Goal: Communication & Community: Answer question/provide support

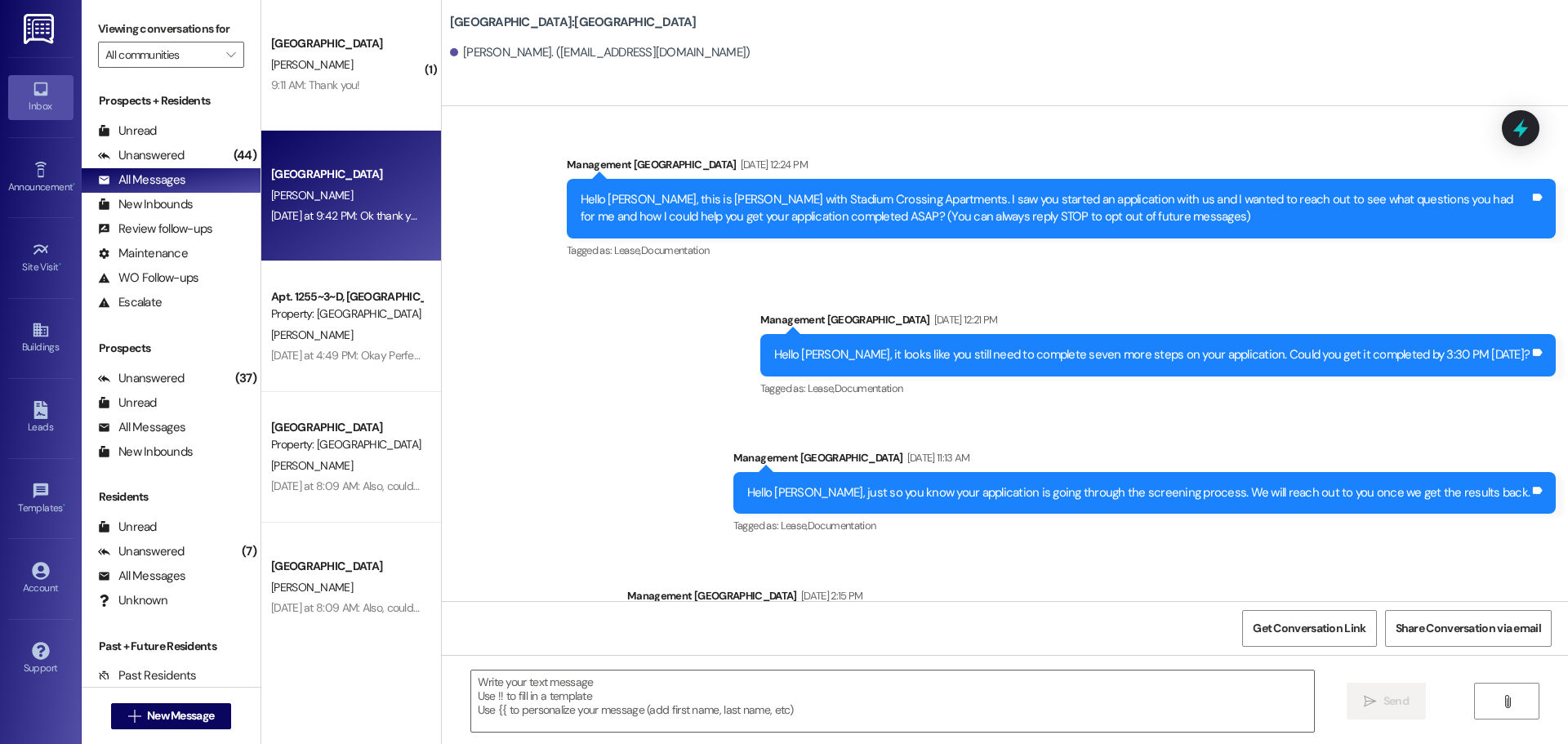
scroll to position [2339, 0]
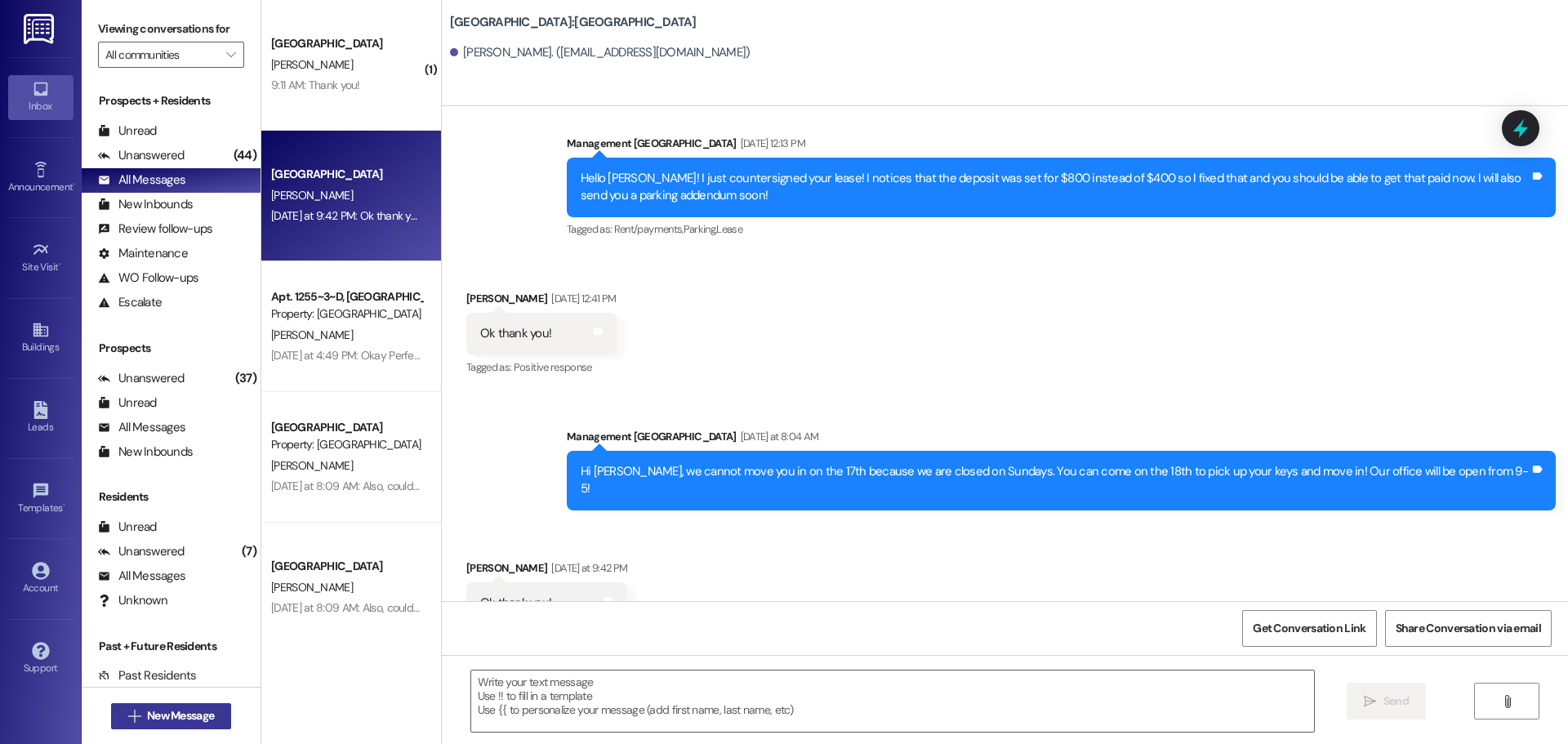
click at [125, 708] on span " New Message" at bounding box center [171, 716] width 93 height 17
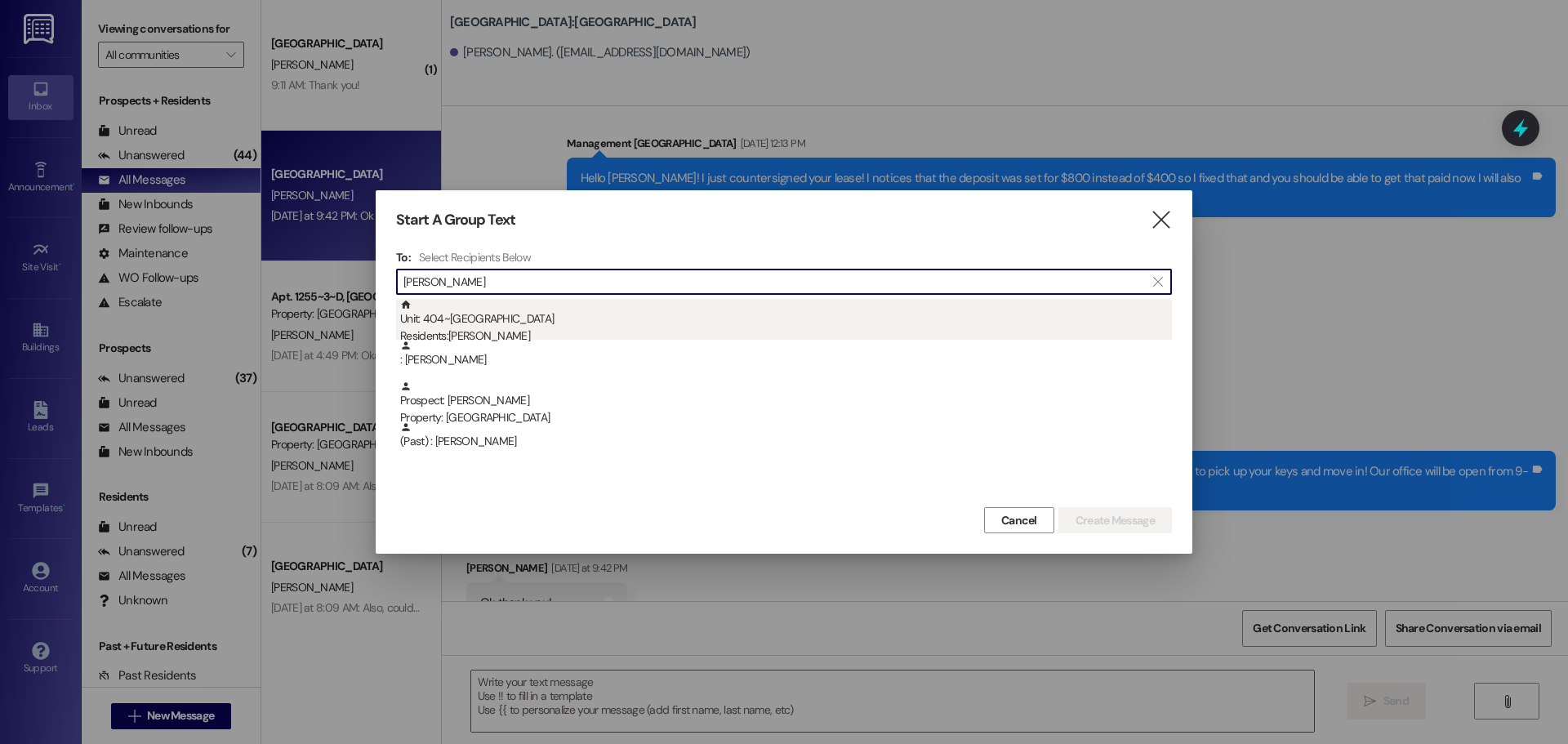
type input "[PERSON_NAME]"
click at [470, 338] on div "Residents: [PERSON_NAME]" at bounding box center [786, 336] width 771 height 17
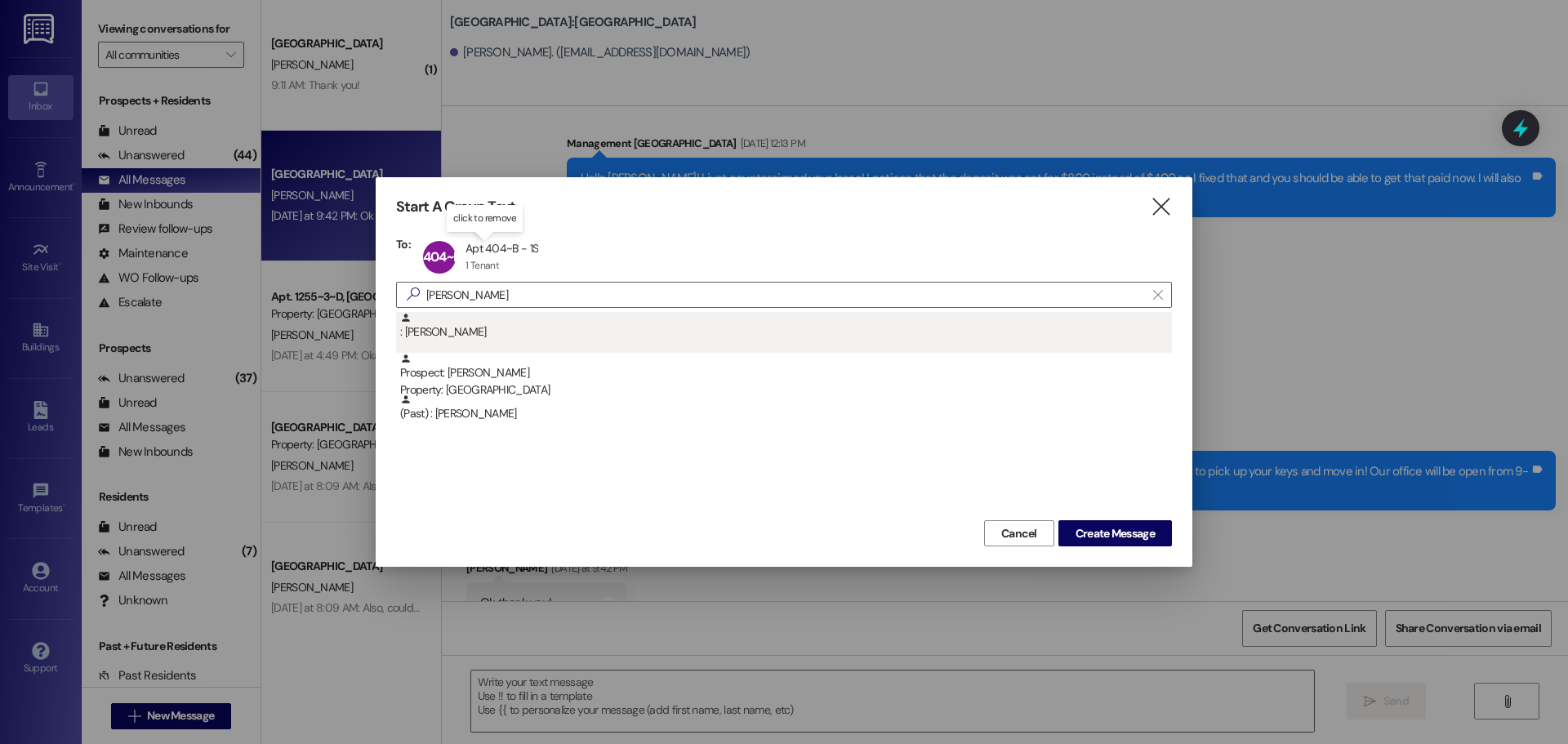
click at [455, 334] on div ": [PERSON_NAME]" at bounding box center [786, 326] width 771 height 28
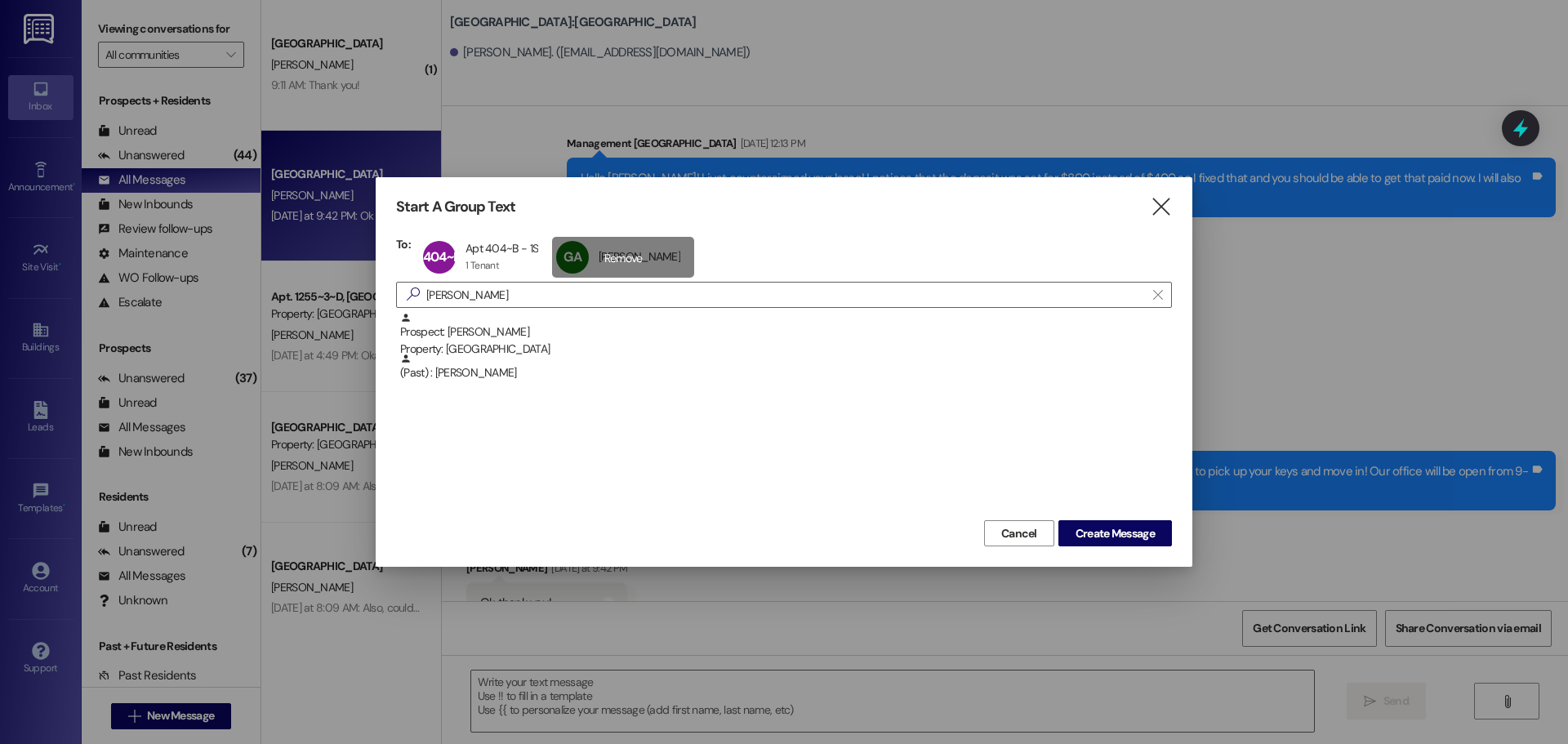
click at [635, 252] on div "GA [PERSON_NAME] [PERSON_NAME] click to remove" at bounding box center [623, 257] width 142 height 41
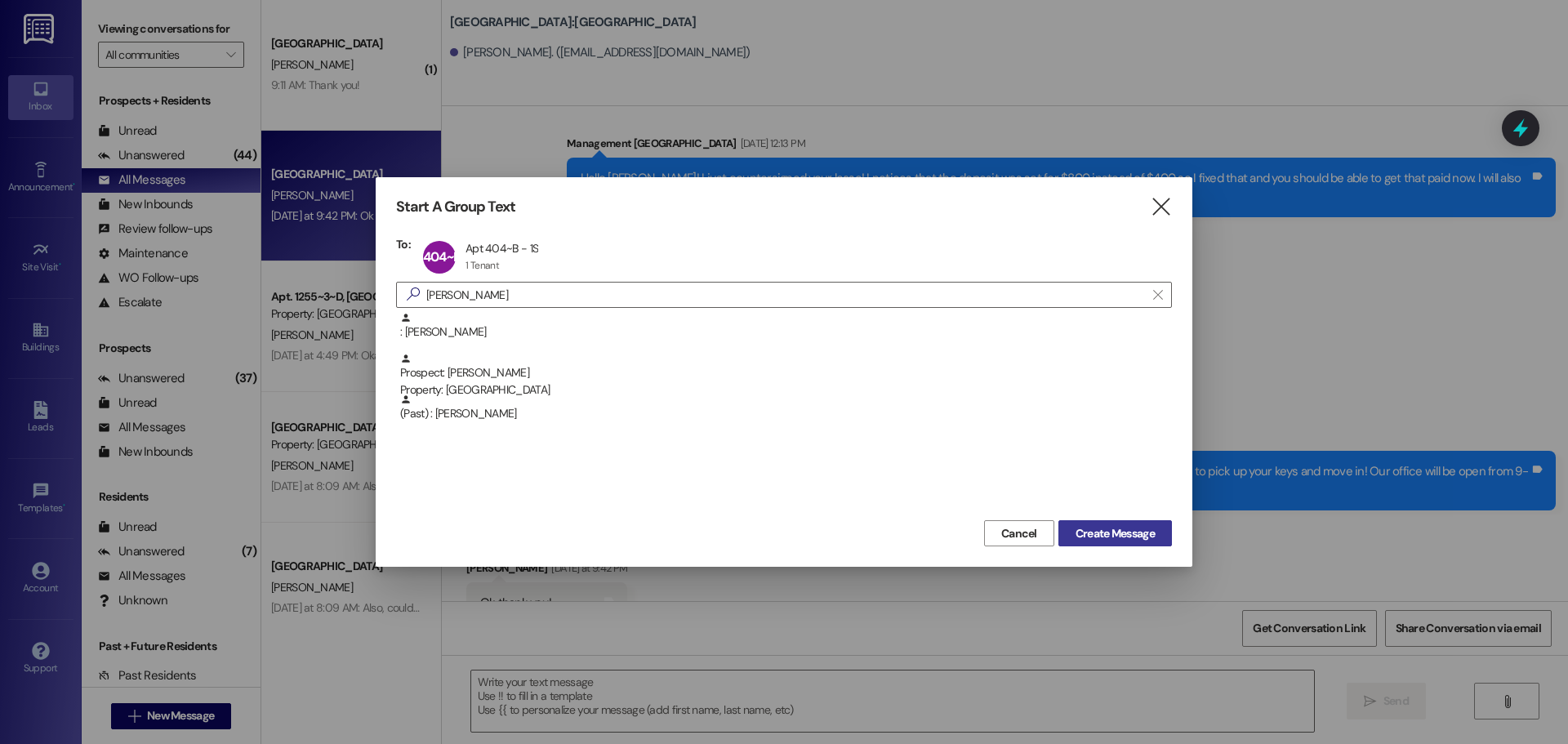
click at [1096, 539] on span "Create Message" at bounding box center [1115, 533] width 79 height 17
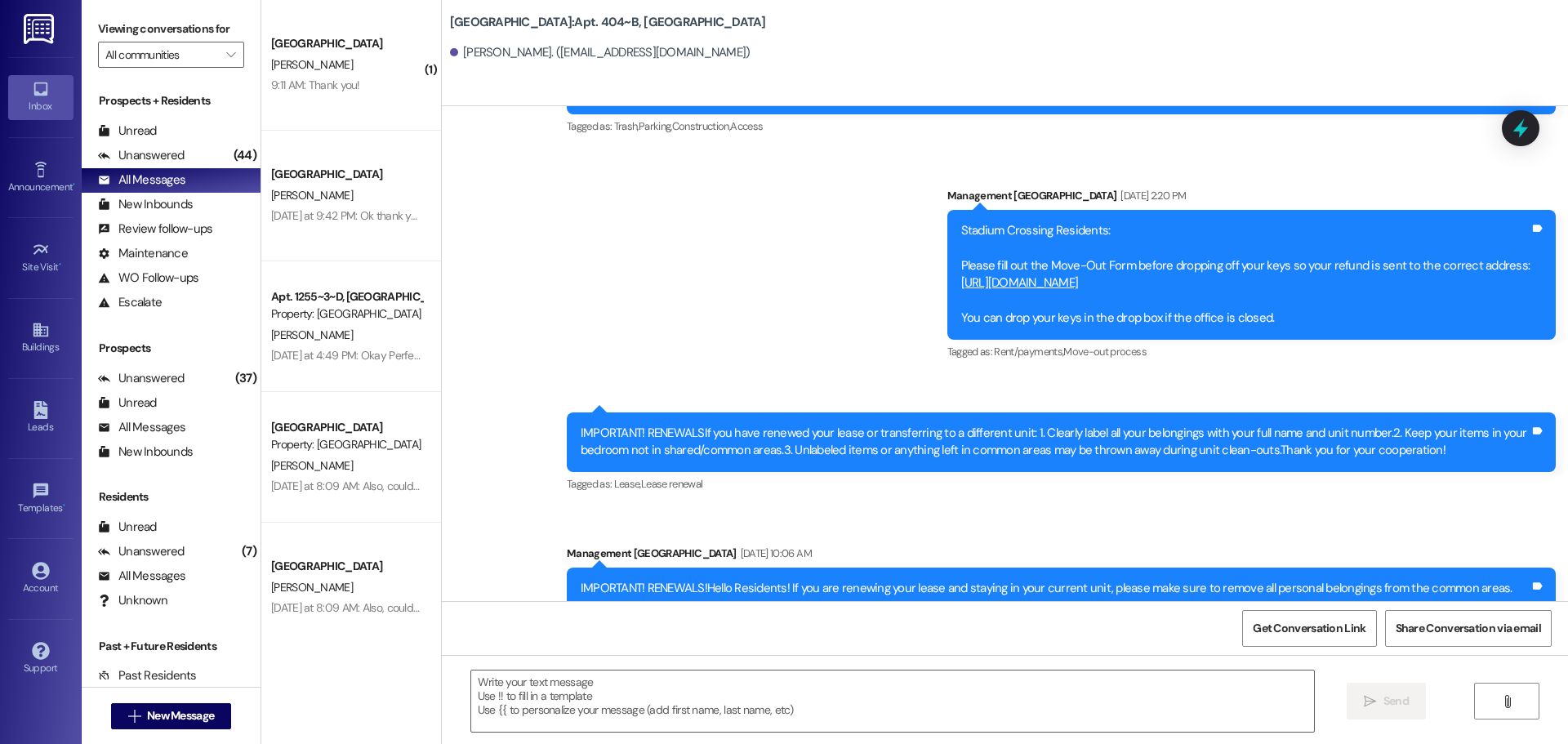
scroll to position [9306, 0]
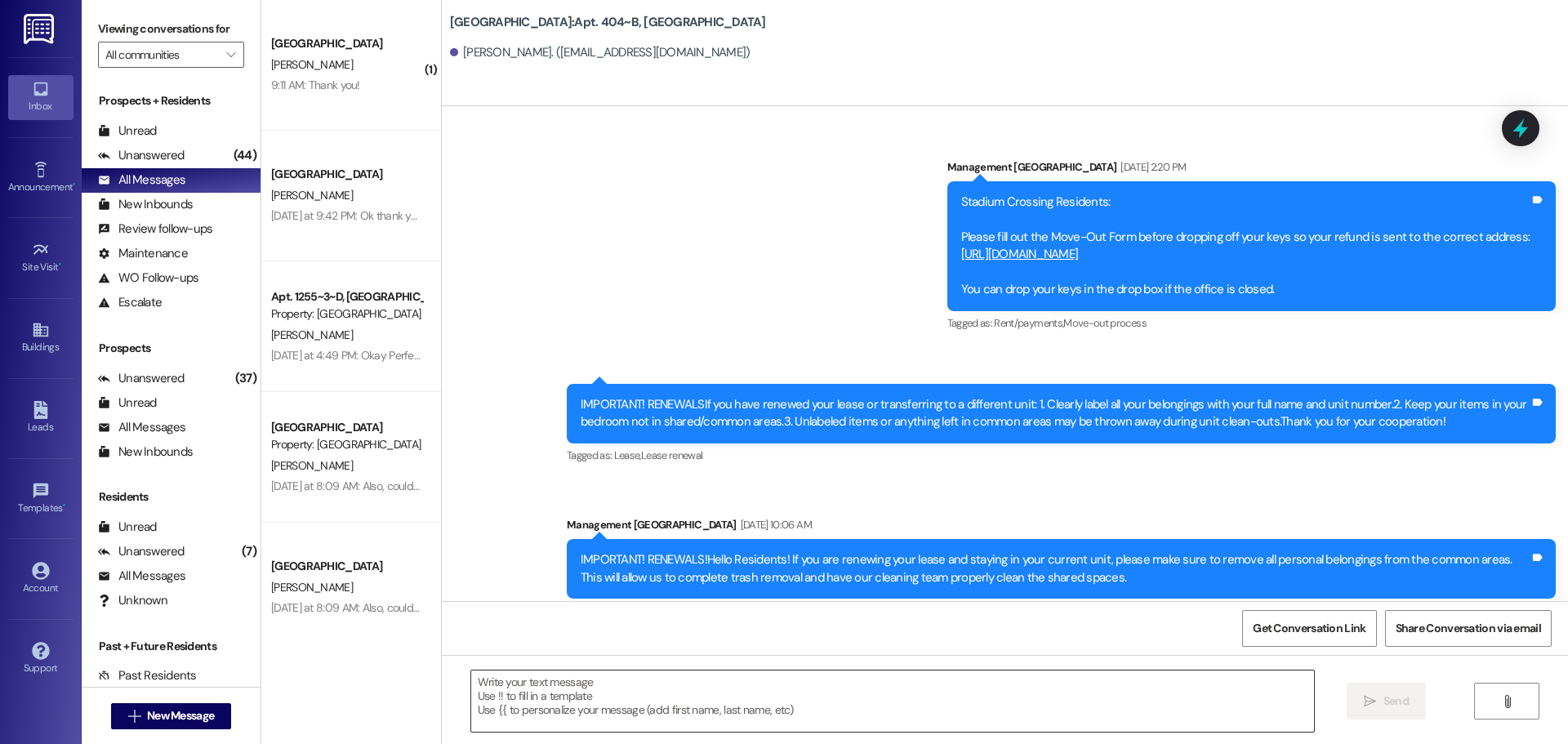
click at [690, 695] on textarea at bounding box center [892, 701] width 843 height 61
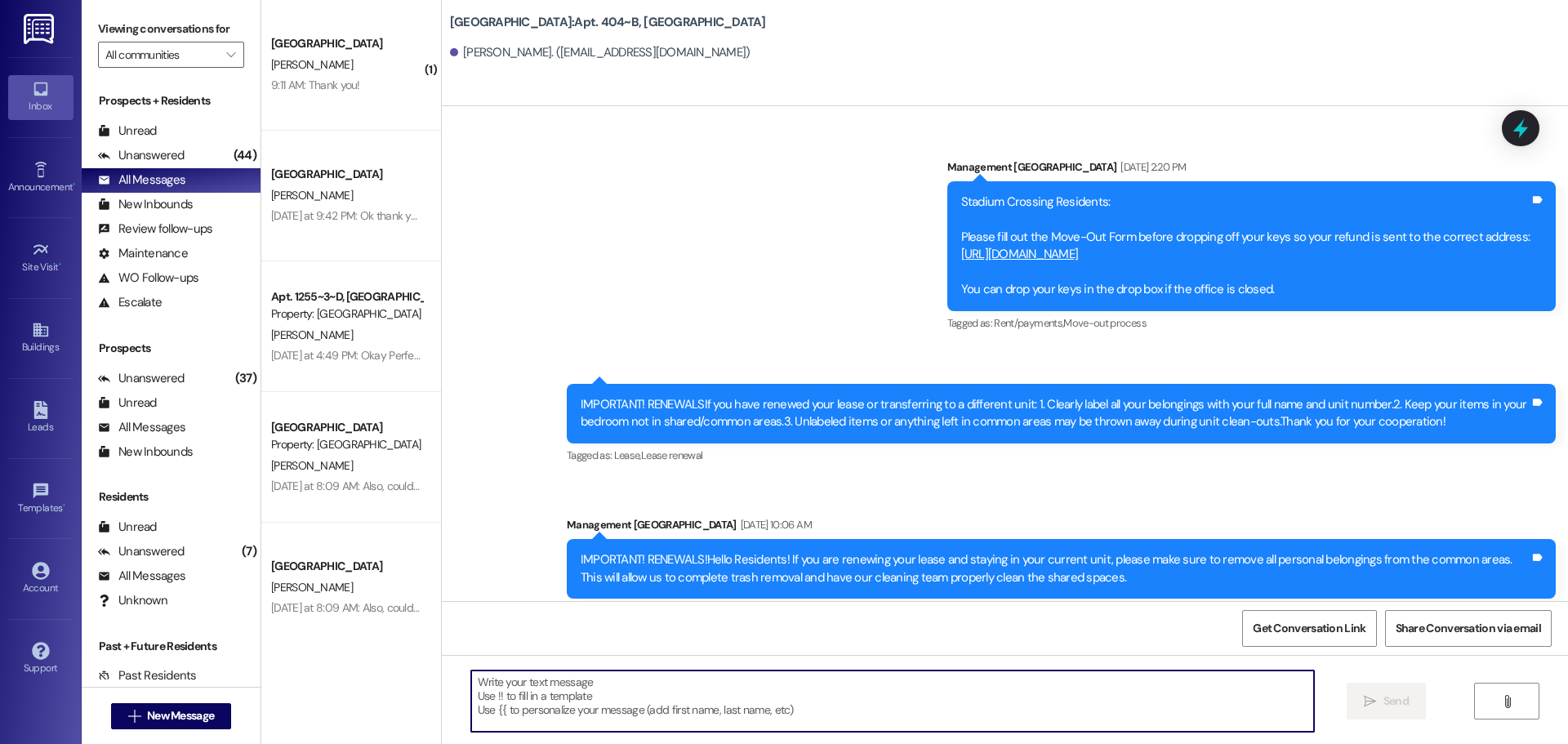
click at [512, 695] on textarea at bounding box center [892, 701] width 843 height 61
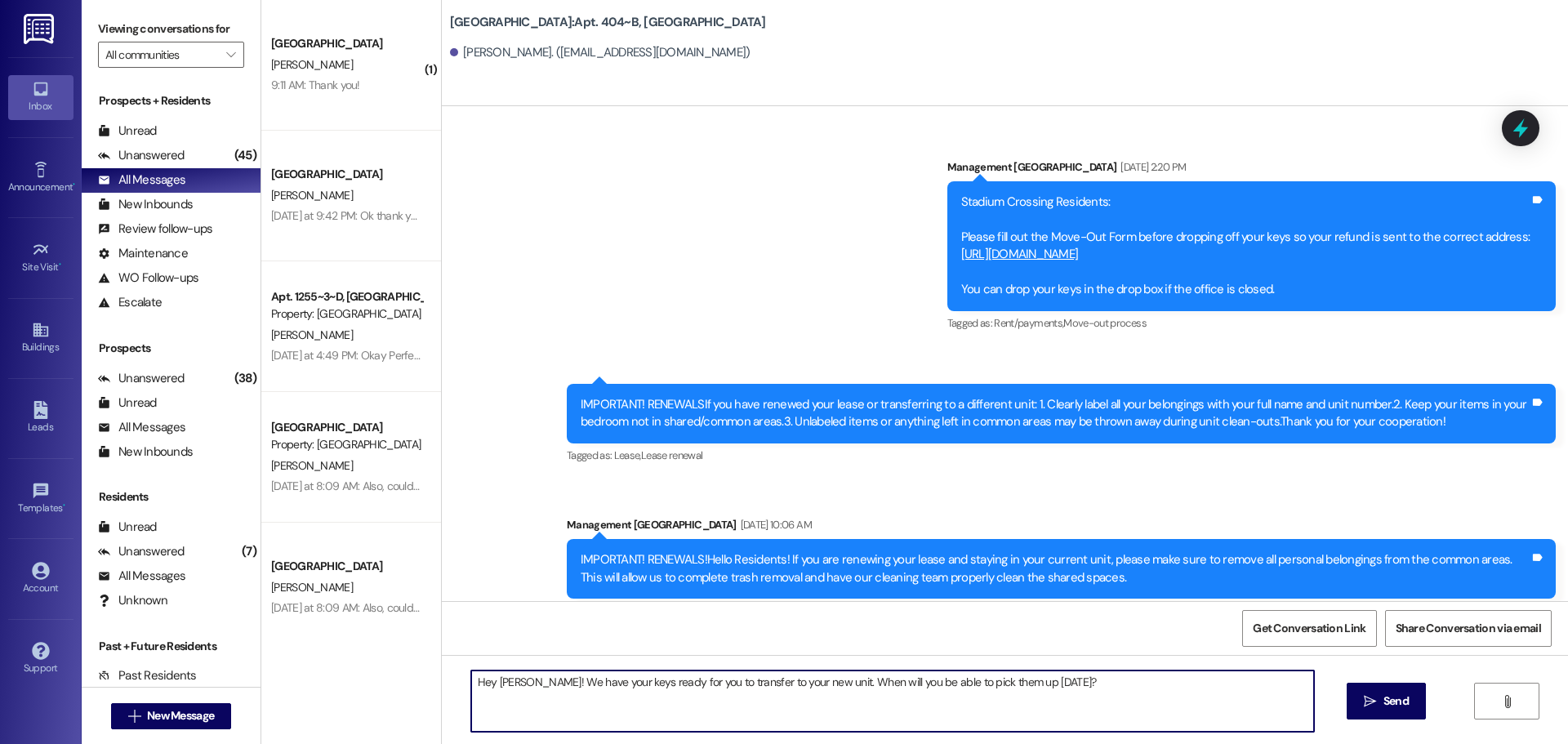
drag, startPoint x: 1059, startPoint y: 691, endPoint x: 806, endPoint y: 683, distance: 253.1
click at [806, 683] on textarea "Hey [PERSON_NAME]! We have your keys ready for you to transfer to your new unit…" at bounding box center [892, 701] width 843 height 61
drag, startPoint x: 1029, startPoint y: 679, endPoint x: 804, endPoint y: 697, distance: 225.7
click at [804, 697] on textarea "Hey [PERSON_NAME]! We have your keys ready for you to transfer to your new unit…" at bounding box center [892, 701] width 843 height 61
drag, startPoint x: 1176, startPoint y: 687, endPoint x: 809, endPoint y: 702, distance: 367.3
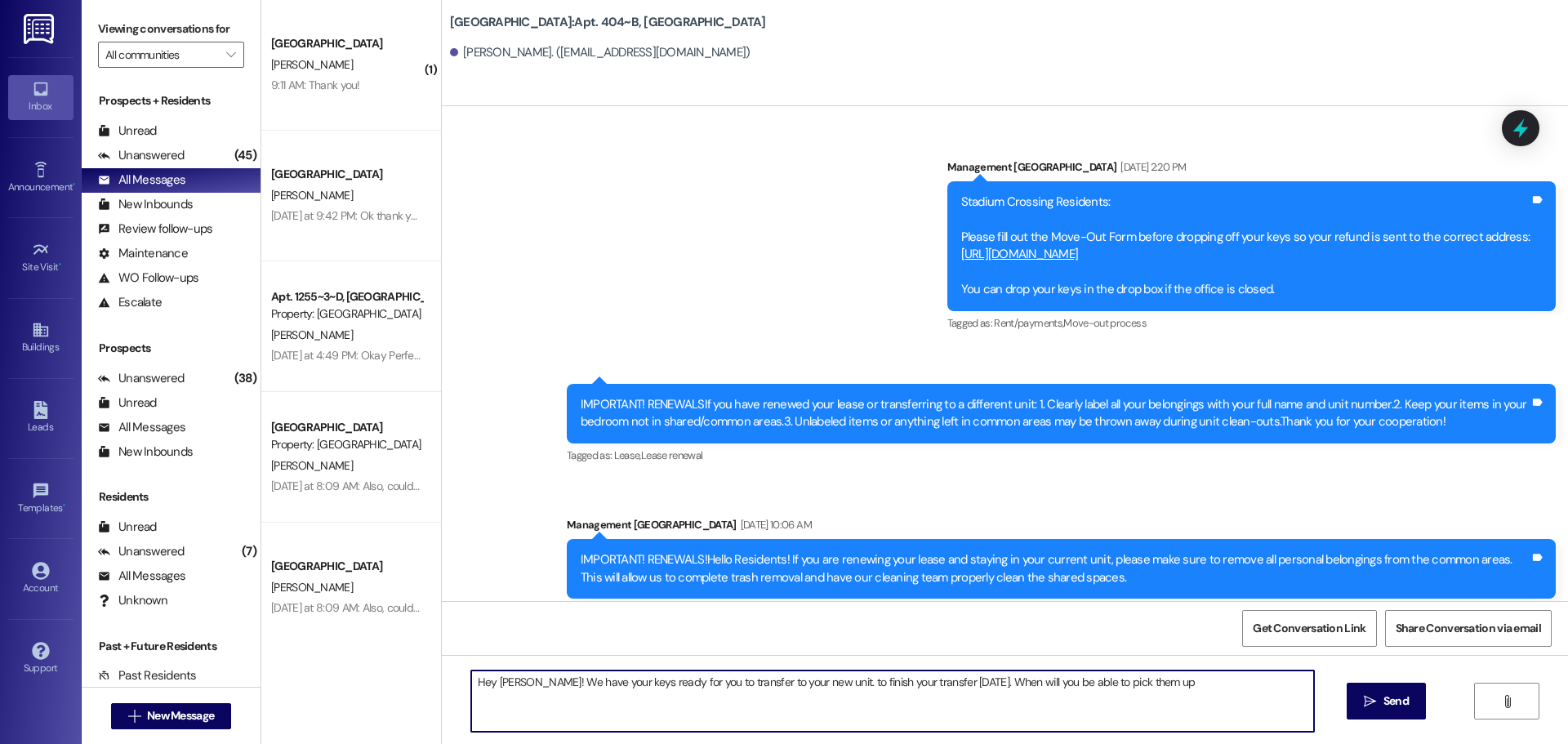
click at [809, 702] on textarea "Hey [PERSON_NAME]! We have your keys ready for you to transfer to your new unit…" at bounding box center [892, 701] width 843 height 61
type textarea "Hey [PERSON_NAME]! We have your keys ready for you to transfer to your new unit…"
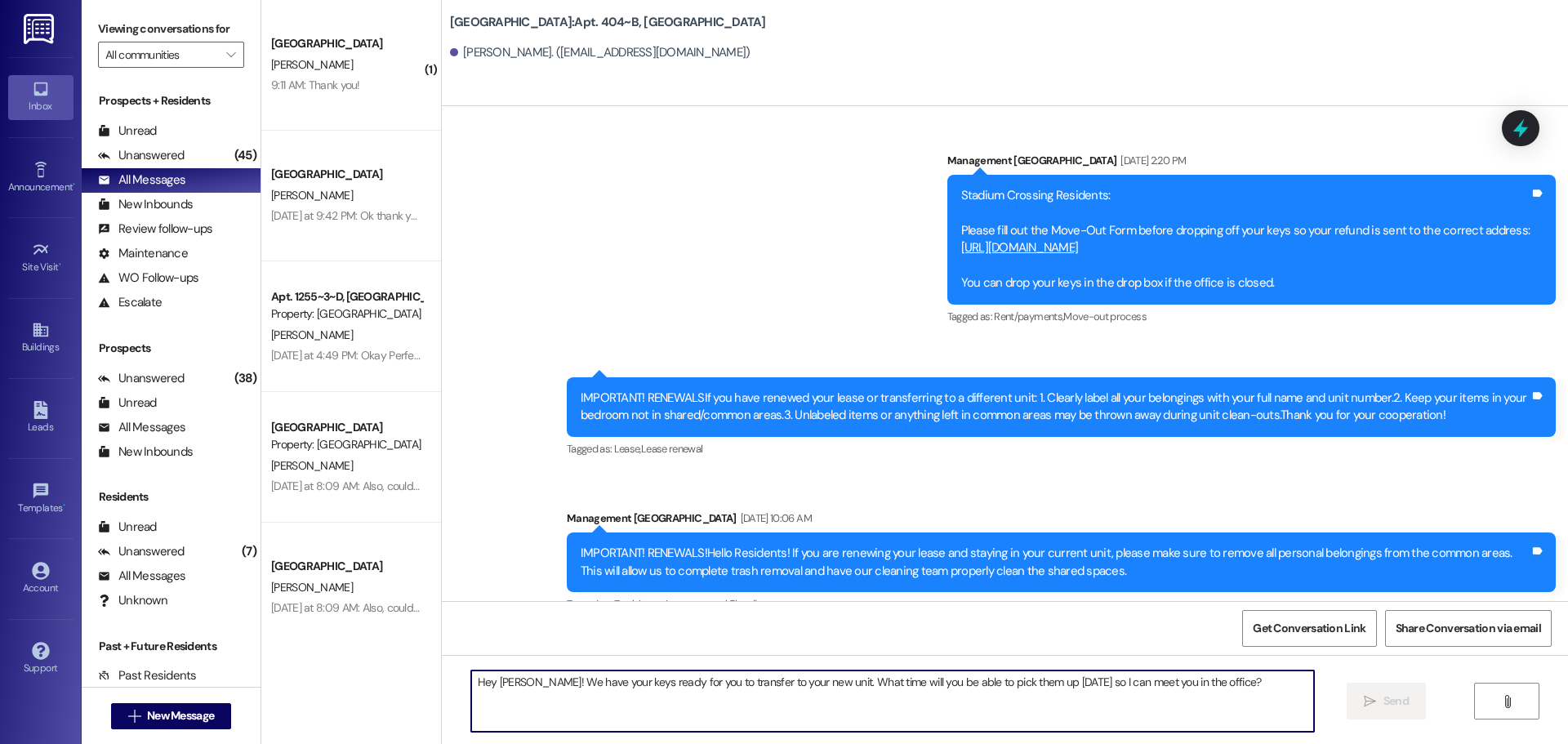
scroll to position [9420, 0]
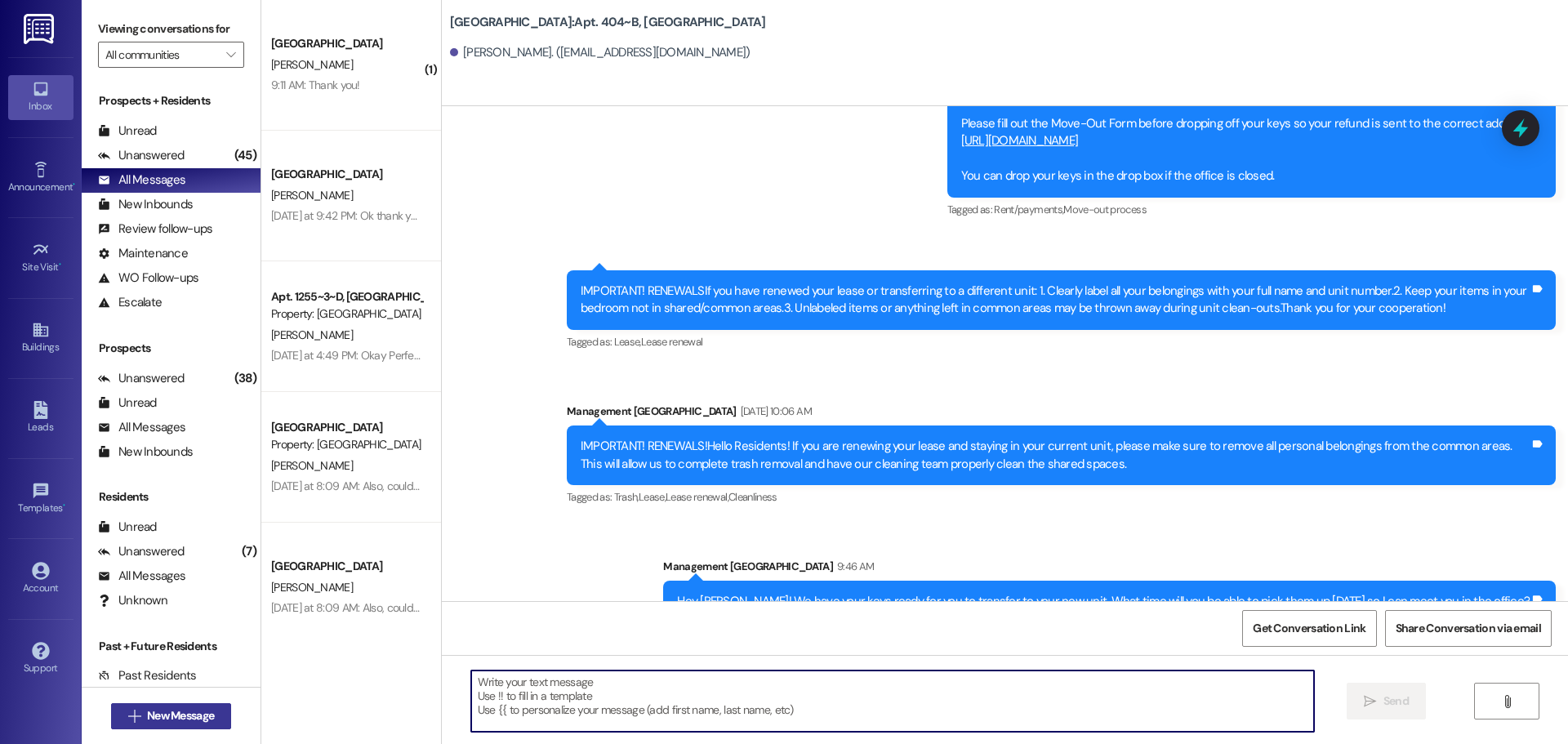
click at [148, 719] on span "New Message" at bounding box center [181, 716] width 67 height 17
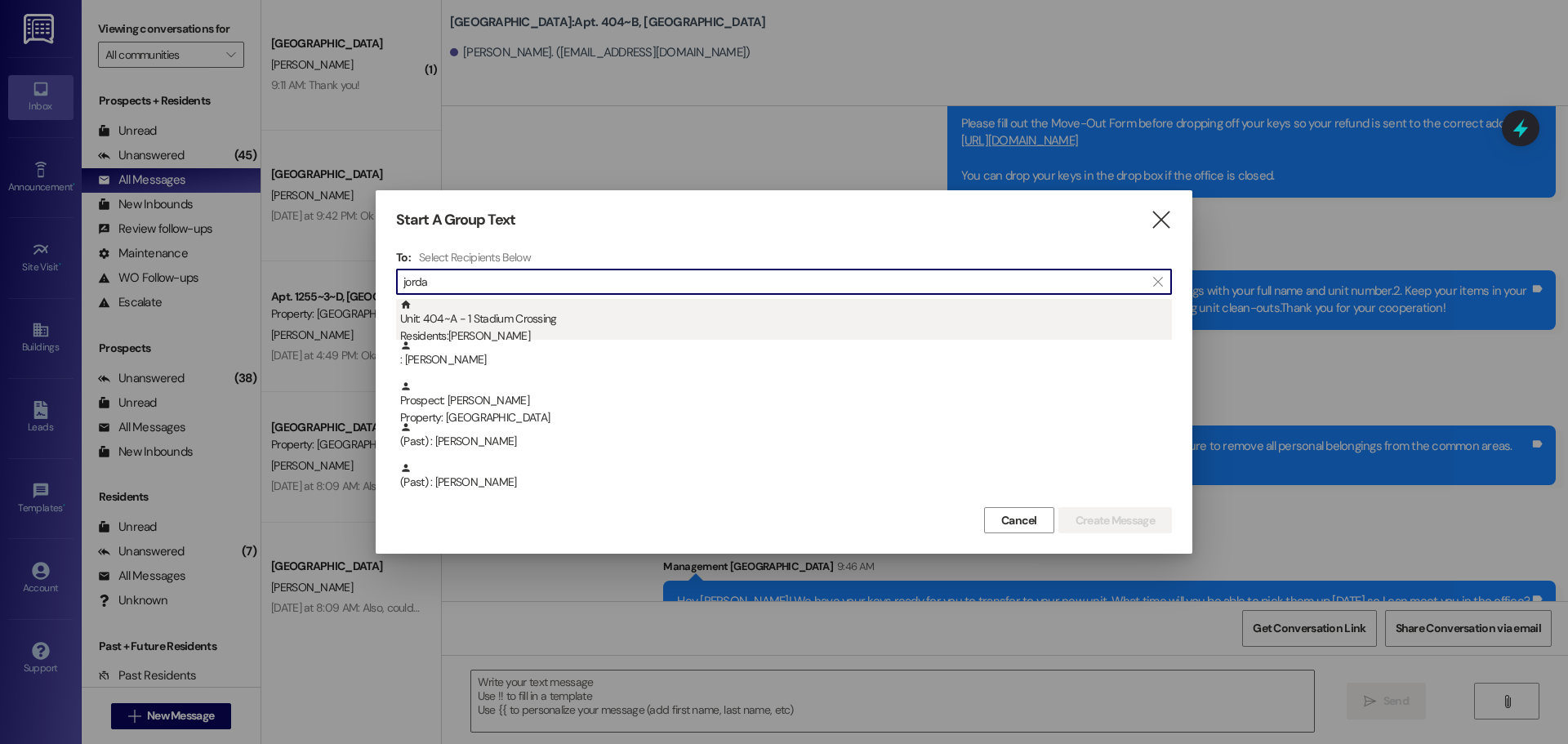
type input "jorda"
click at [455, 329] on div "Residents: [DEMOGRAPHIC_DATA][PERSON_NAME]" at bounding box center [786, 336] width 771 height 17
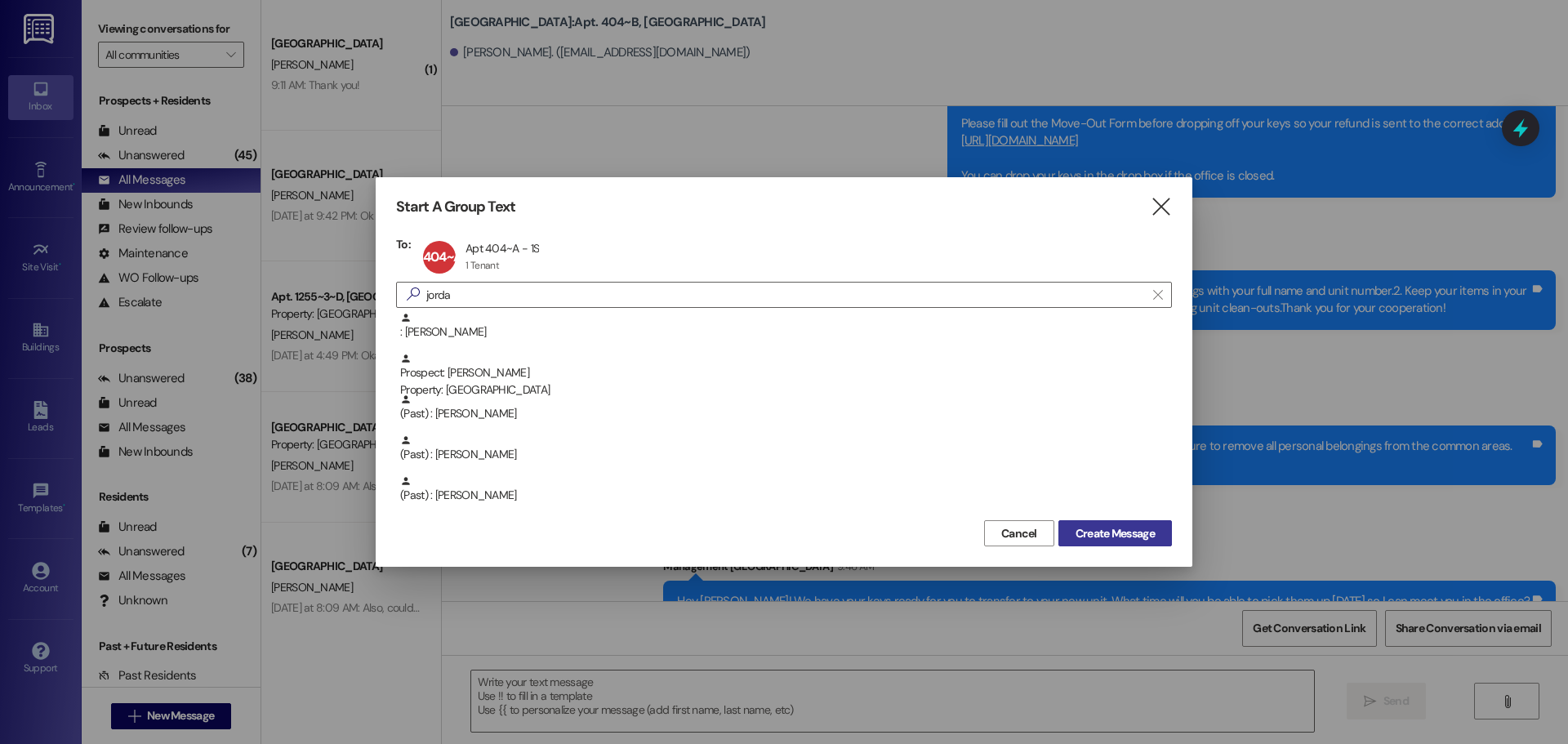
click at [1156, 530] on span "Create Message" at bounding box center [1115, 533] width 85 height 17
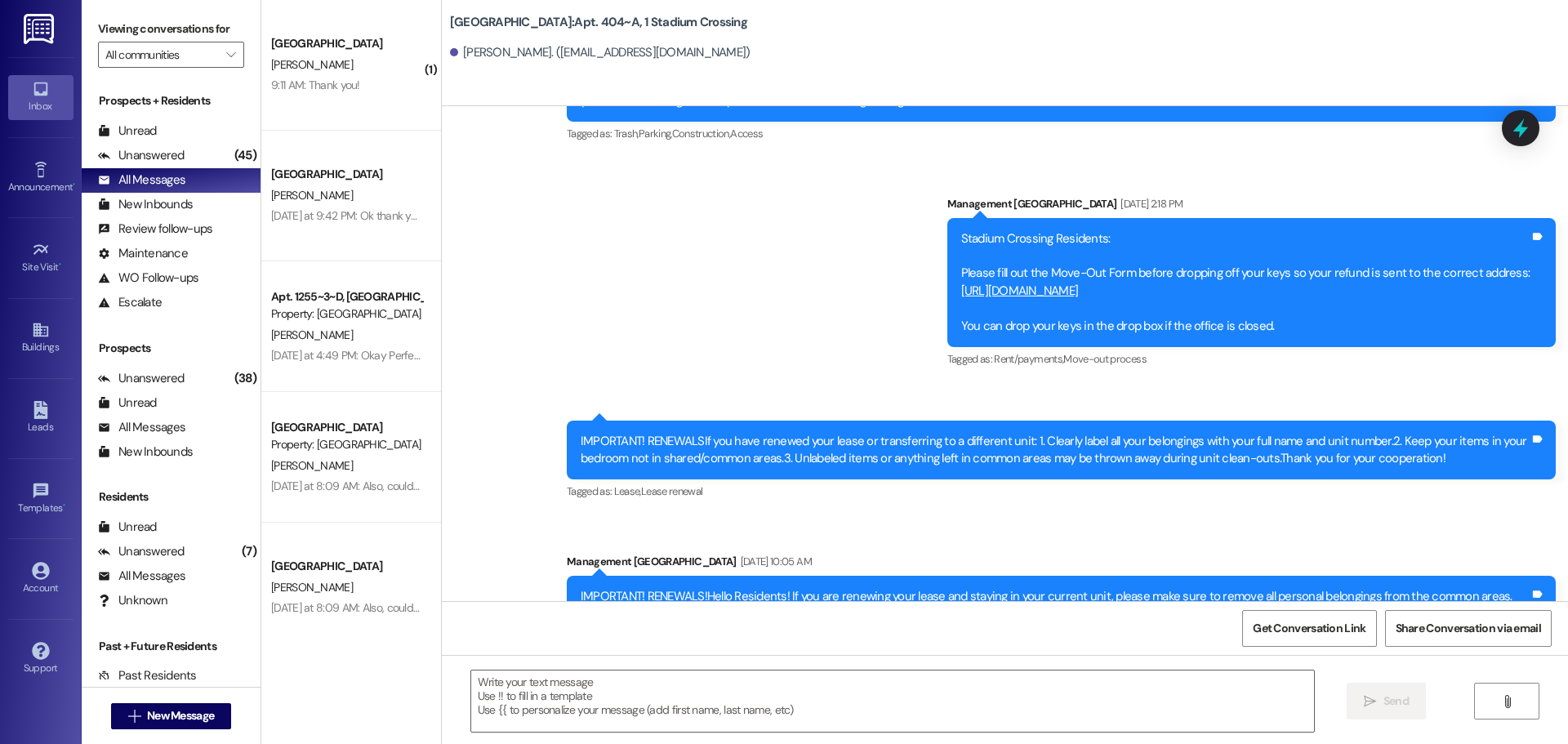
scroll to position [6458, 0]
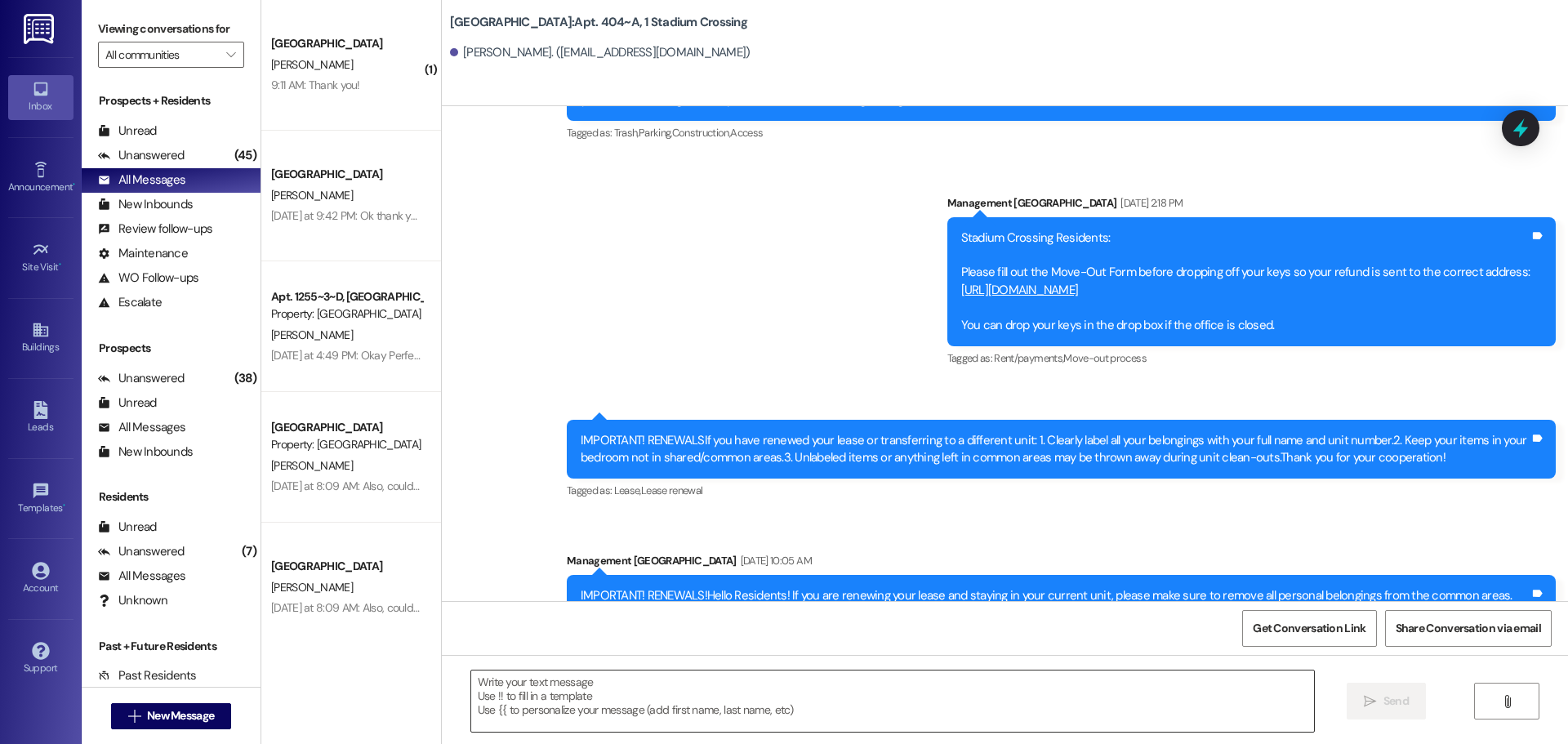
click at [764, 696] on textarea at bounding box center [892, 701] width 843 height 61
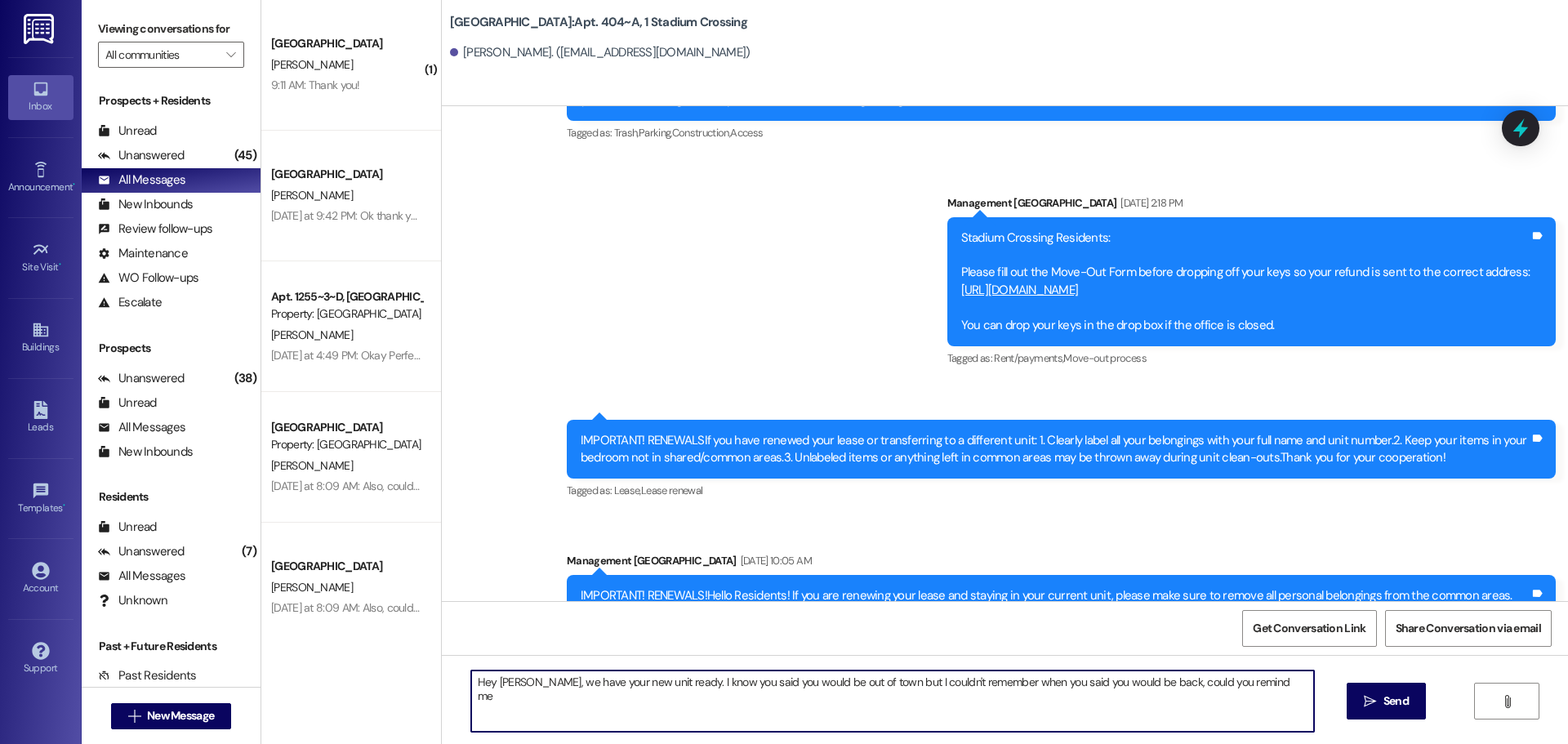
type textarea "Hey [PERSON_NAME], we have your new unit ready. I know you said you would be ou…"
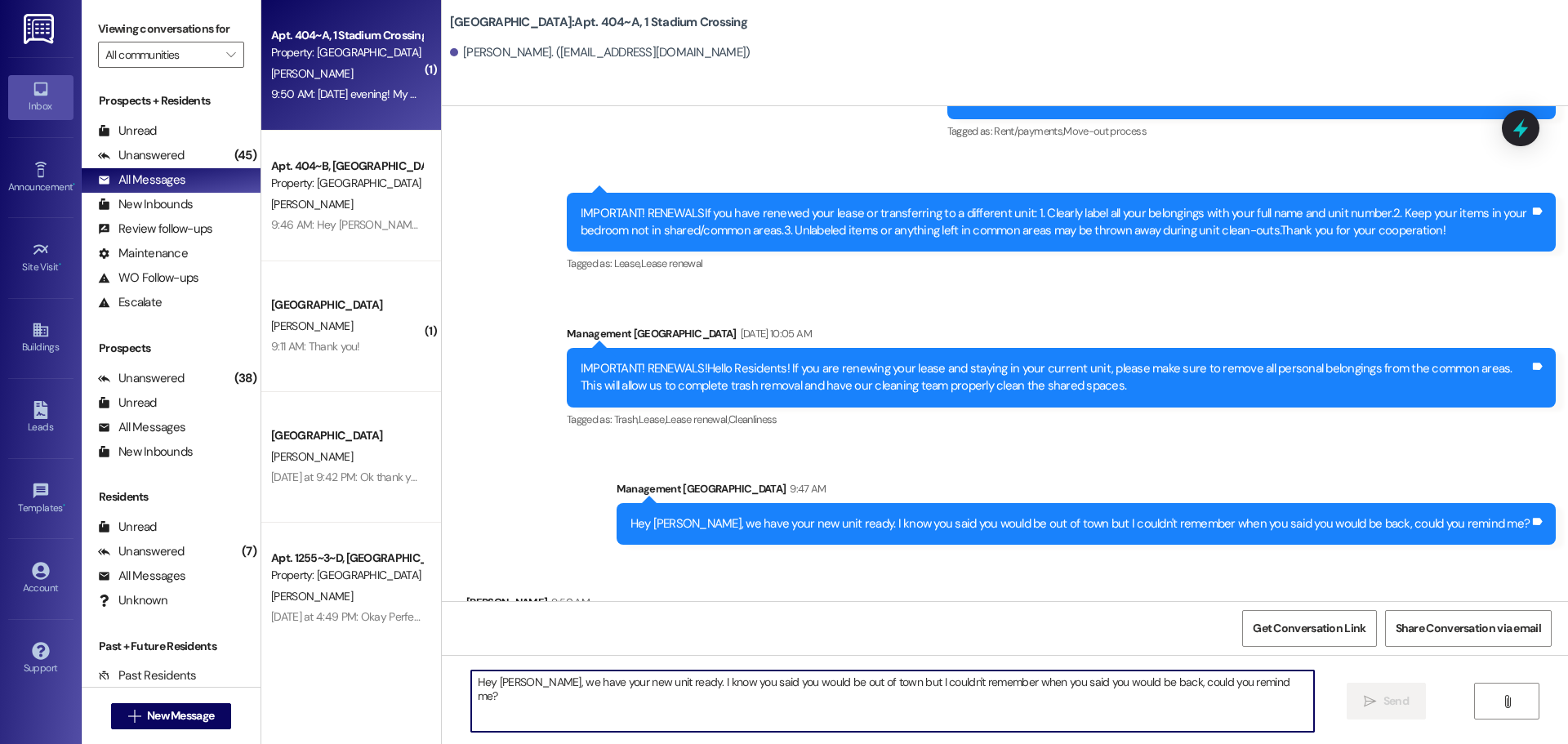
scroll to position [6686, 0]
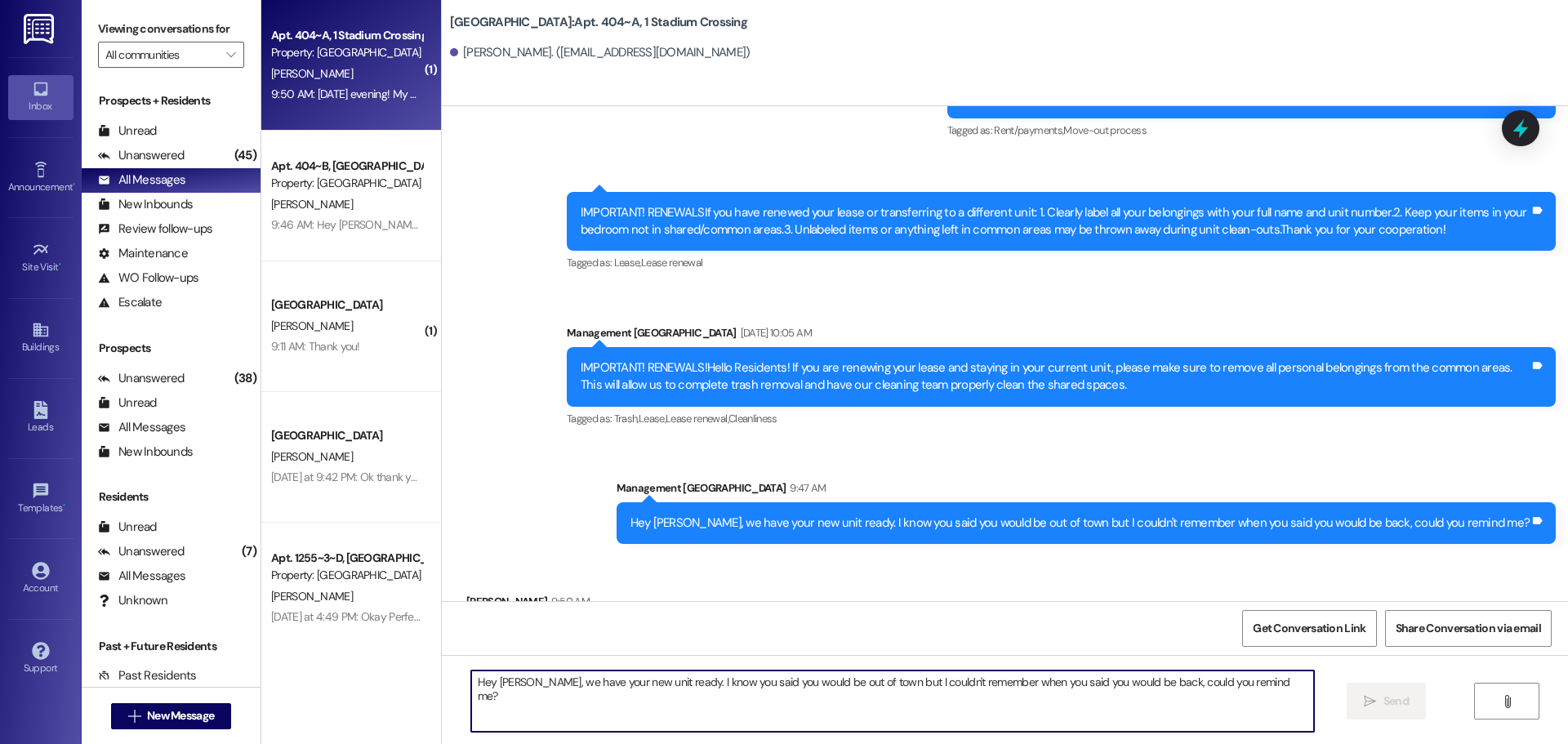
click at [636, 694] on textarea "Hey [PERSON_NAME], we have your new unit ready. I know you said you would be ou…" at bounding box center [892, 701] width 843 height 61
type textarea "All the new move-ins will be here [DATE] morning. I will go ahead and leave the…"
click at [769, 711] on textarea "All the new move-ins will be here [DATE] morning. I will go ahead and leave the…" at bounding box center [892, 701] width 843 height 61
click at [862, 689] on textarea "All the new move-ins will be here [DATE] morning. I will go ahead and leave the…" at bounding box center [892, 701] width 843 height 61
click at [845, 694] on textarea "All the new move-ins will be here [DATE] morning. I will go ahead and leave the…" at bounding box center [892, 701] width 843 height 61
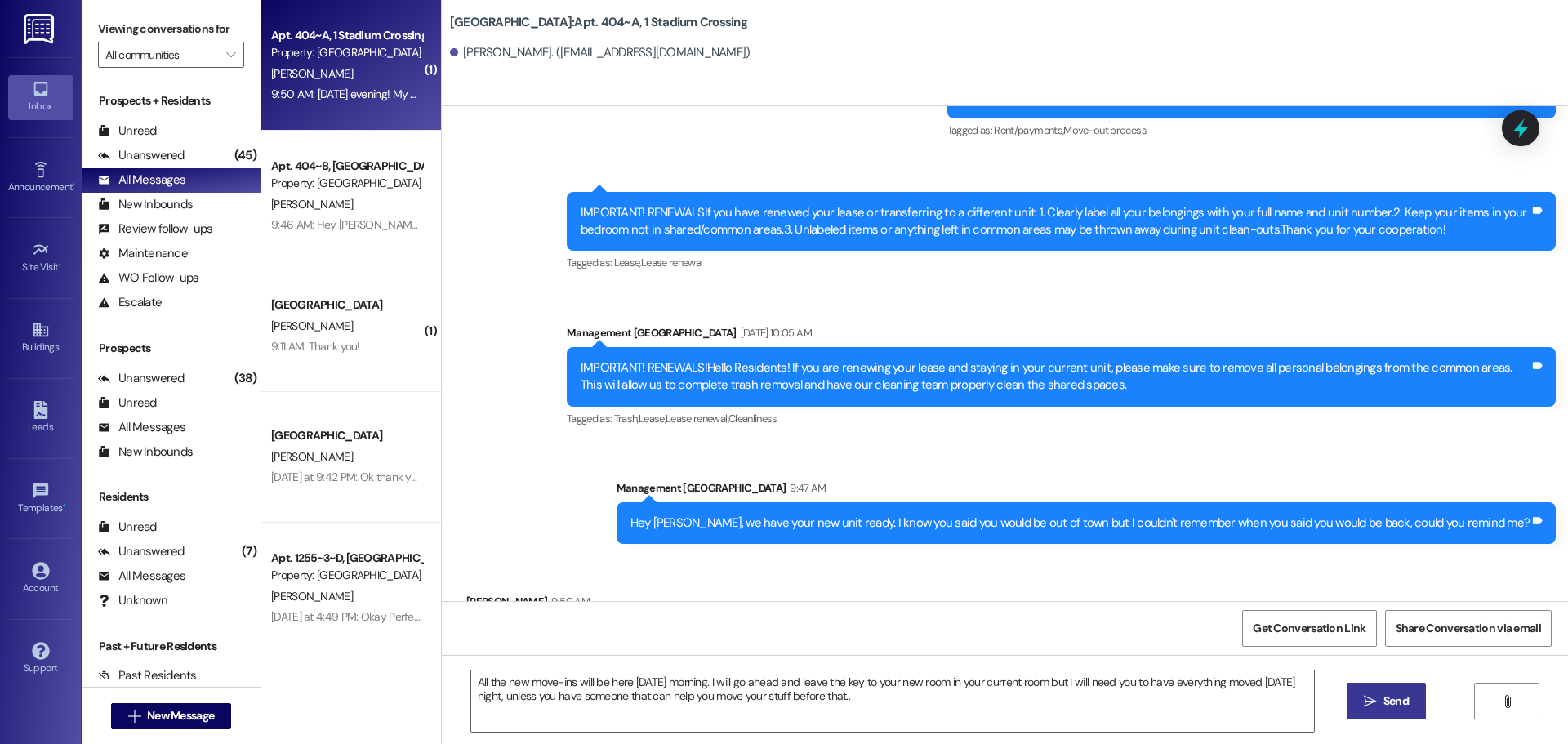
click at [1368, 705] on icon "" at bounding box center [1370, 701] width 12 height 13
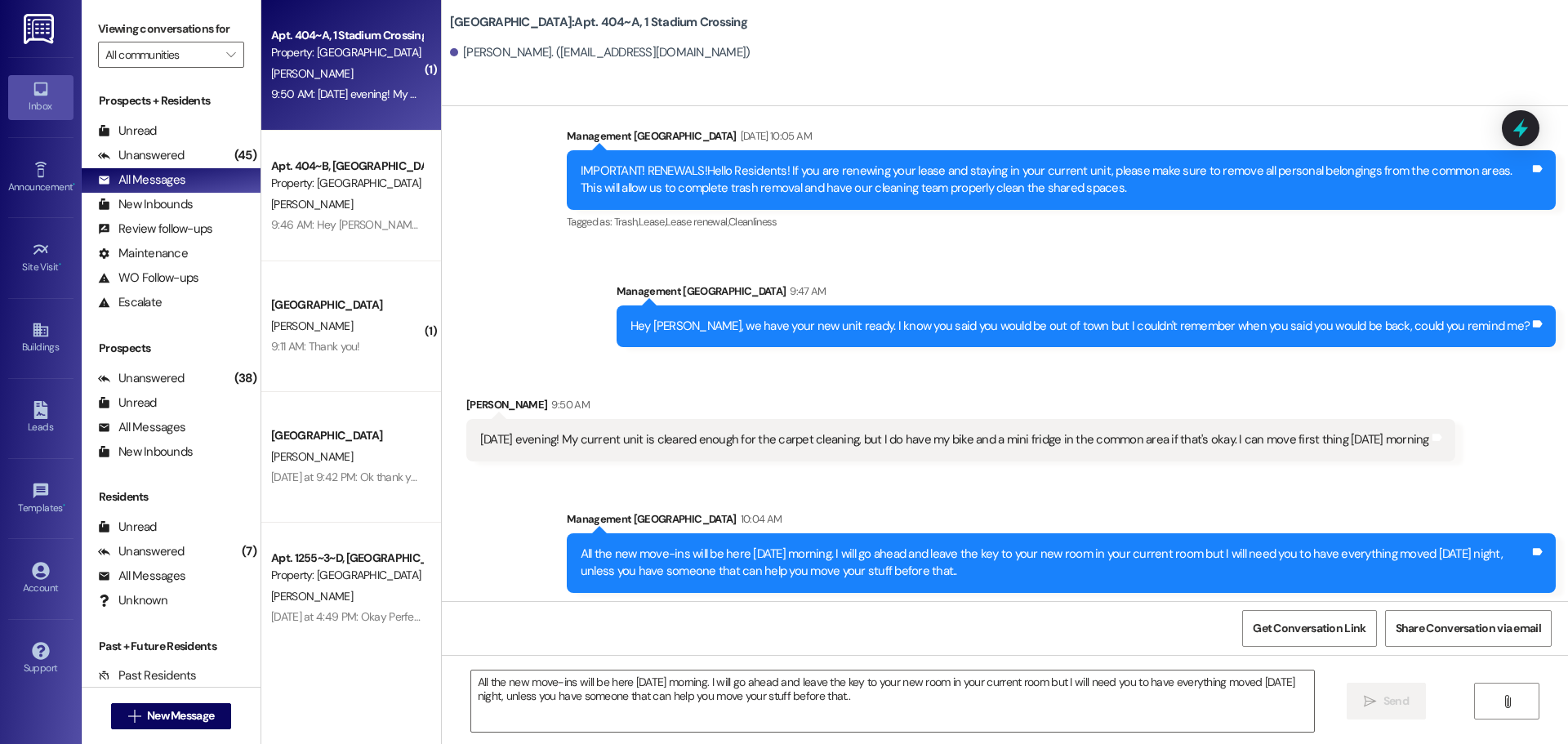
scroll to position [6931, 0]
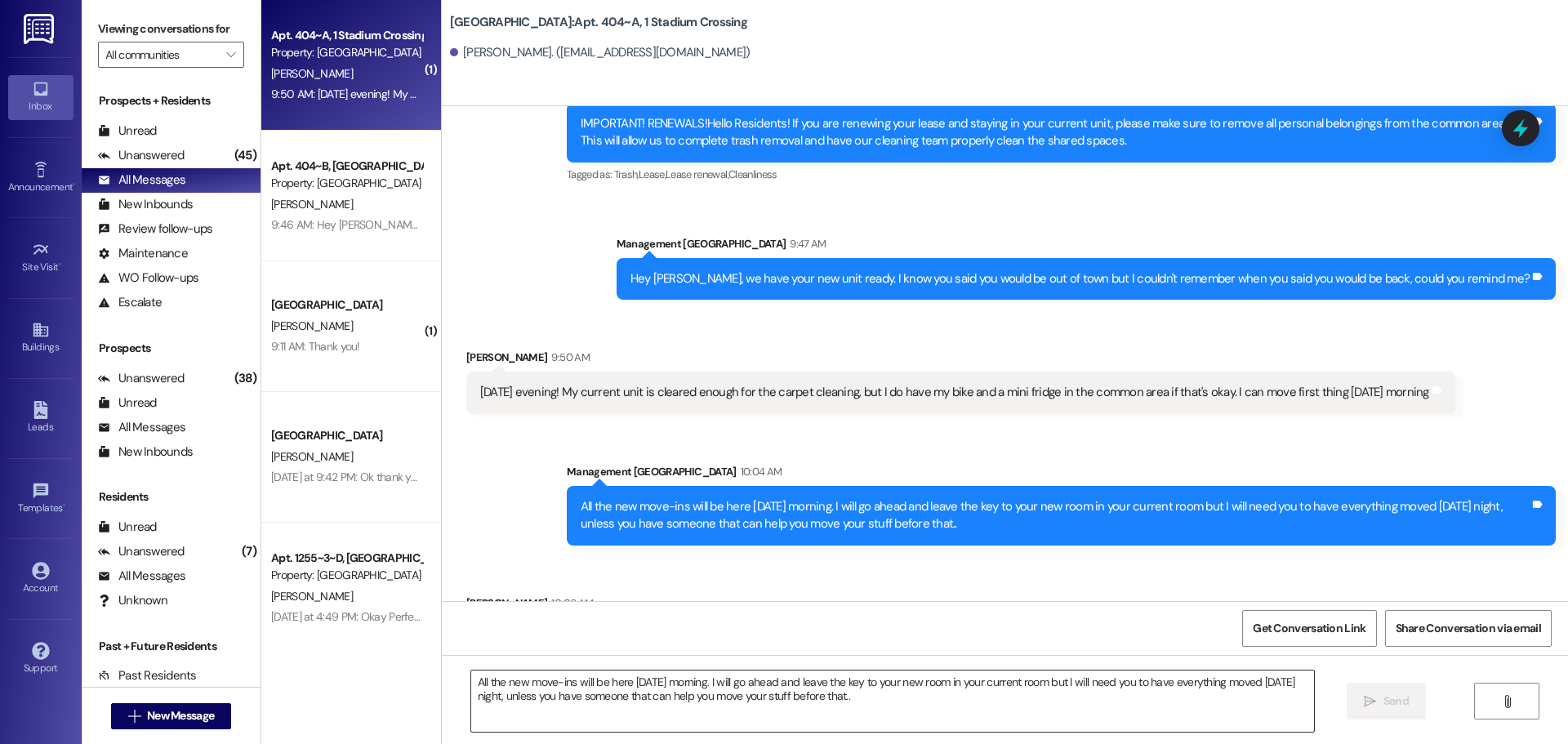
click at [605, 682] on textarea "All the new move-ins will be here [DATE] morning. I will go ahead and leave the…" at bounding box center [892, 701] width 843 height 61
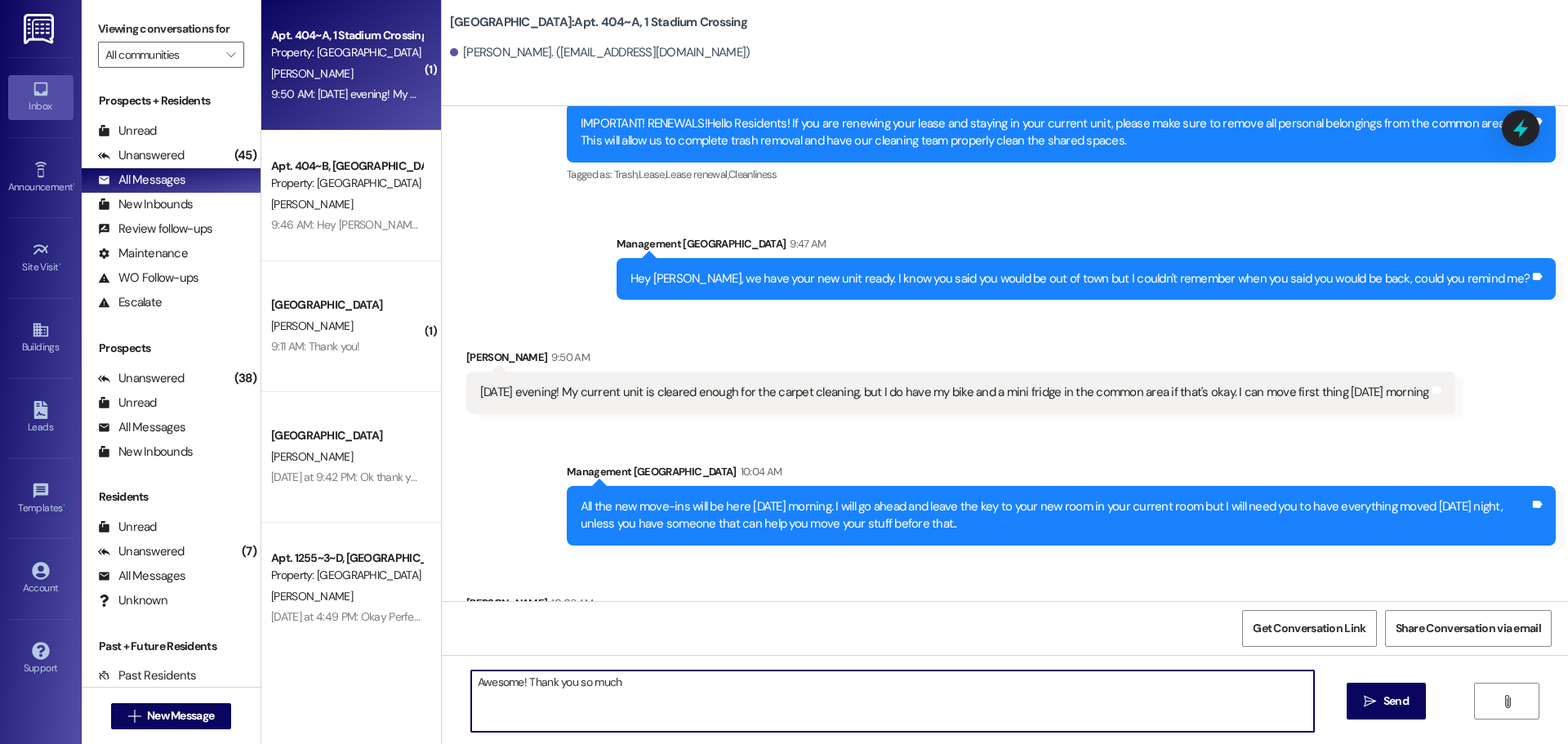
type textarea "Awesome! Thank you so much!"
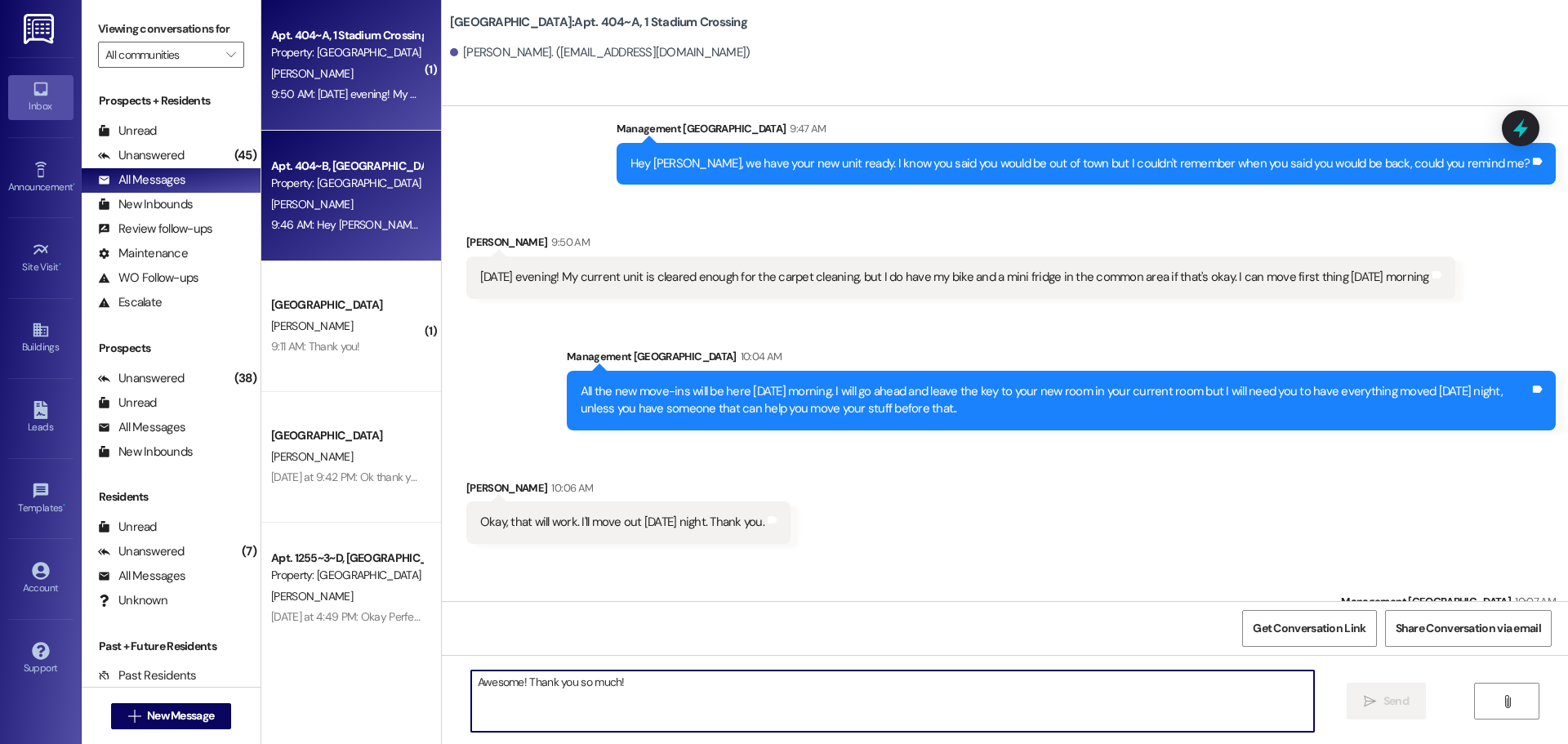
click at [360, 222] on div "9:46 AM: Hey [PERSON_NAME]! We have your keys ready for you to transfer to your…" at bounding box center [686, 224] width 830 height 15
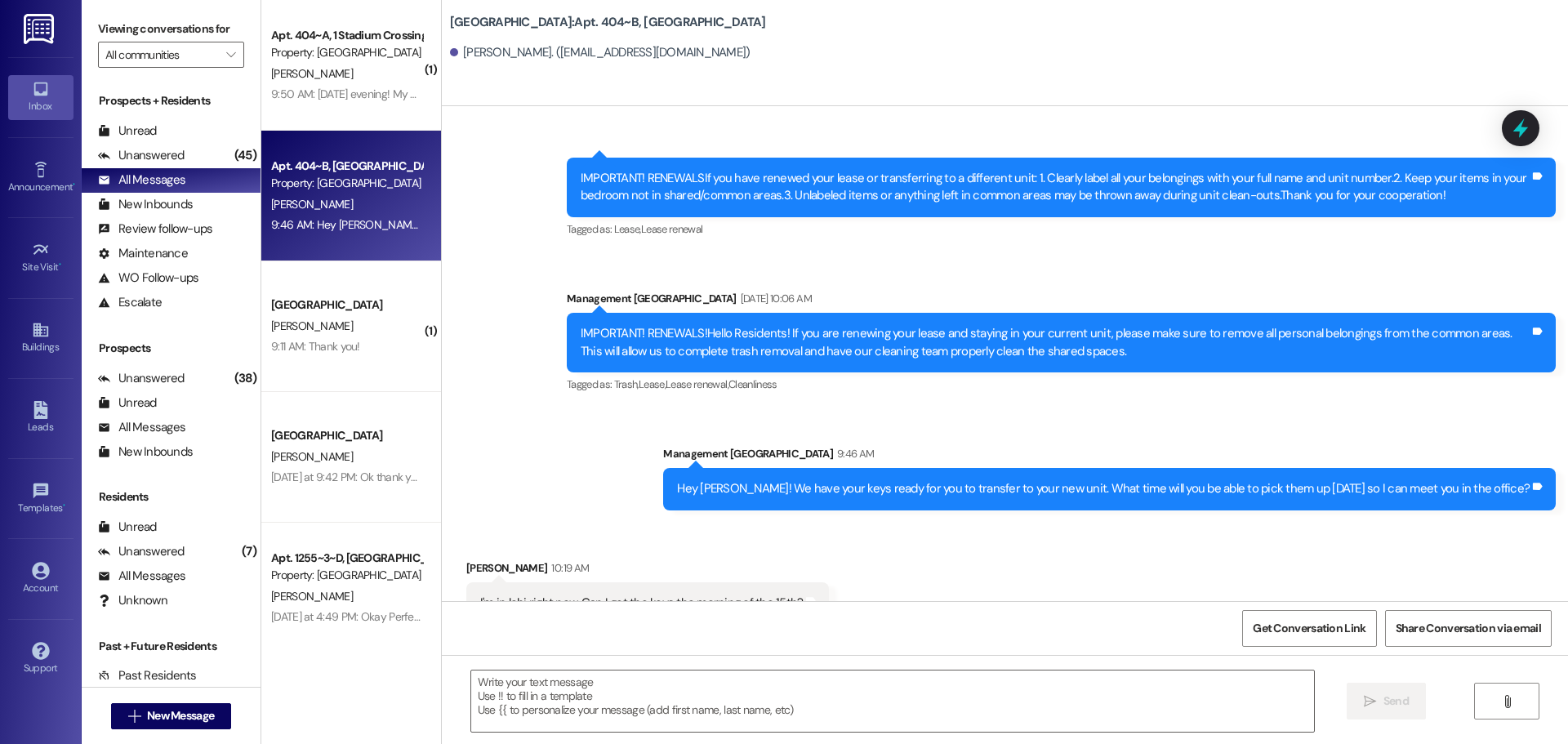
scroll to position [9534, 0]
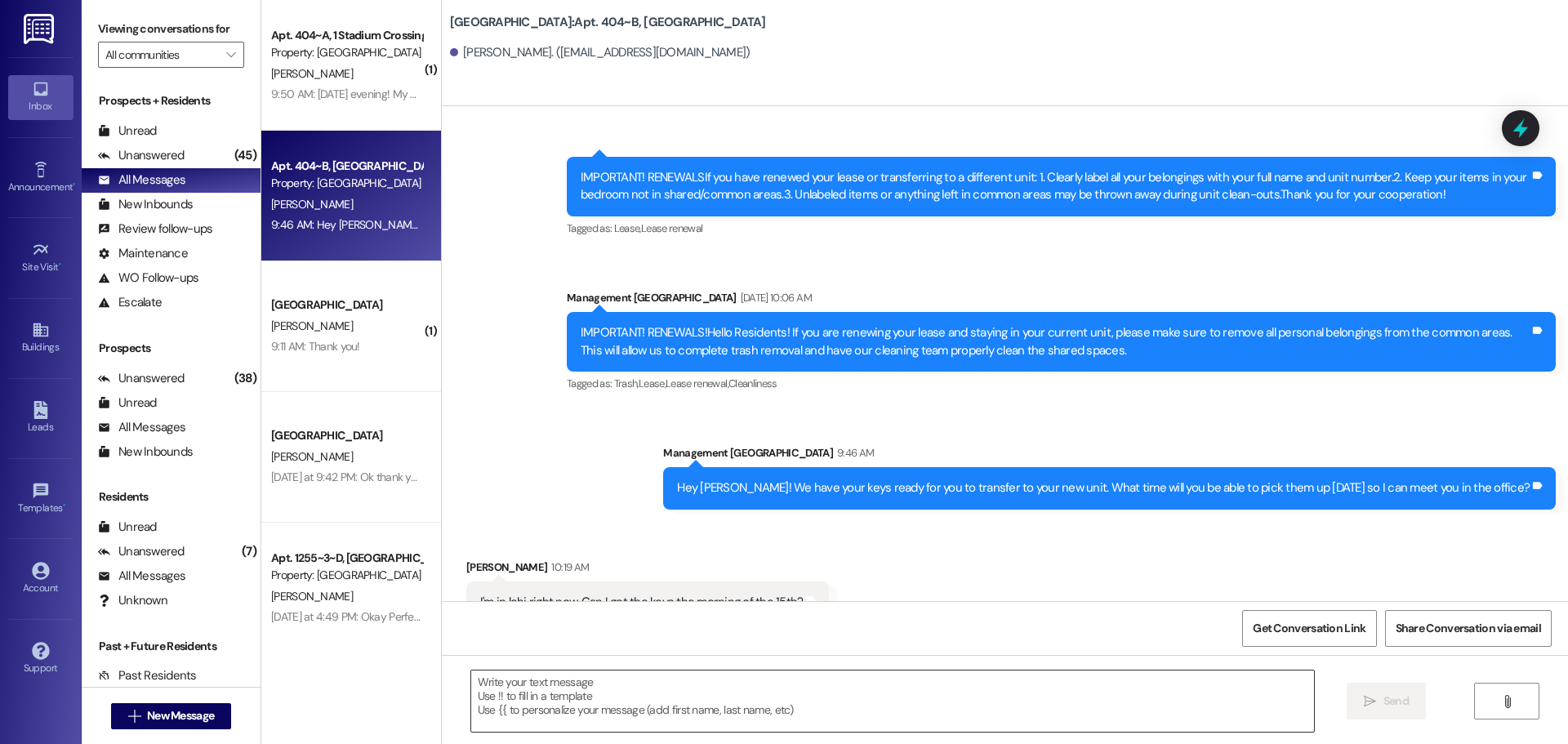
click at [598, 706] on textarea at bounding box center [892, 701] width 843 height 61
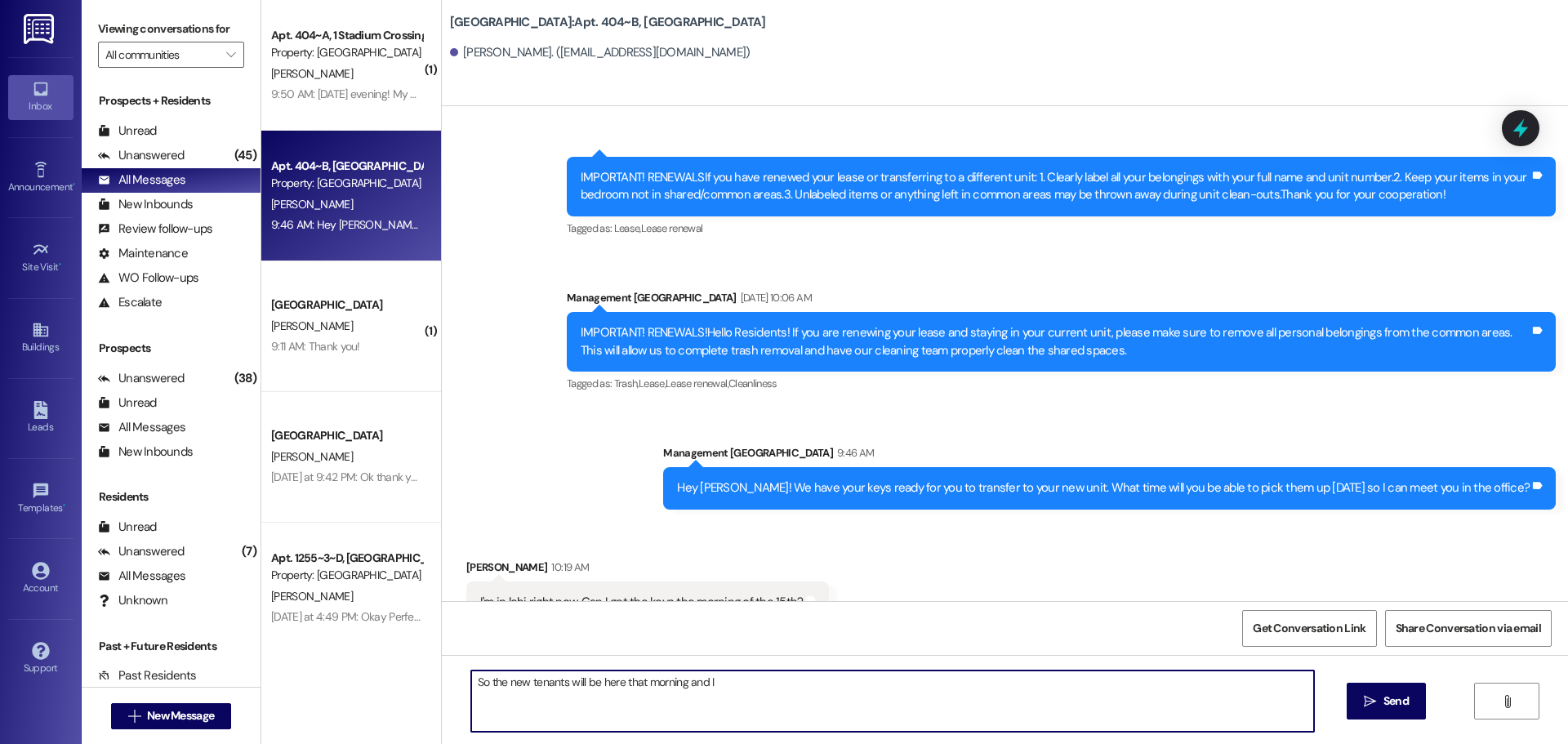
drag, startPoint x: 717, startPoint y: 689, endPoint x: 363, endPoint y: 681, distance: 354.1
click at [363, 681] on div "( 1 ) Apt. 404~A, 1 Stadium Crossing Property: [GEOGRAPHIC_DATA] [PERSON_NAME] …" at bounding box center [915, 372] width 1307 height 744
drag, startPoint x: 921, startPoint y: 689, endPoint x: 564, endPoint y: 675, distance: 357.3
click at [564, 675] on textarea "Is your room empty? The new residents will be here the morning of the 15th and …" at bounding box center [892, 701] width 843 height 61
type textarea "Is your room empty?"
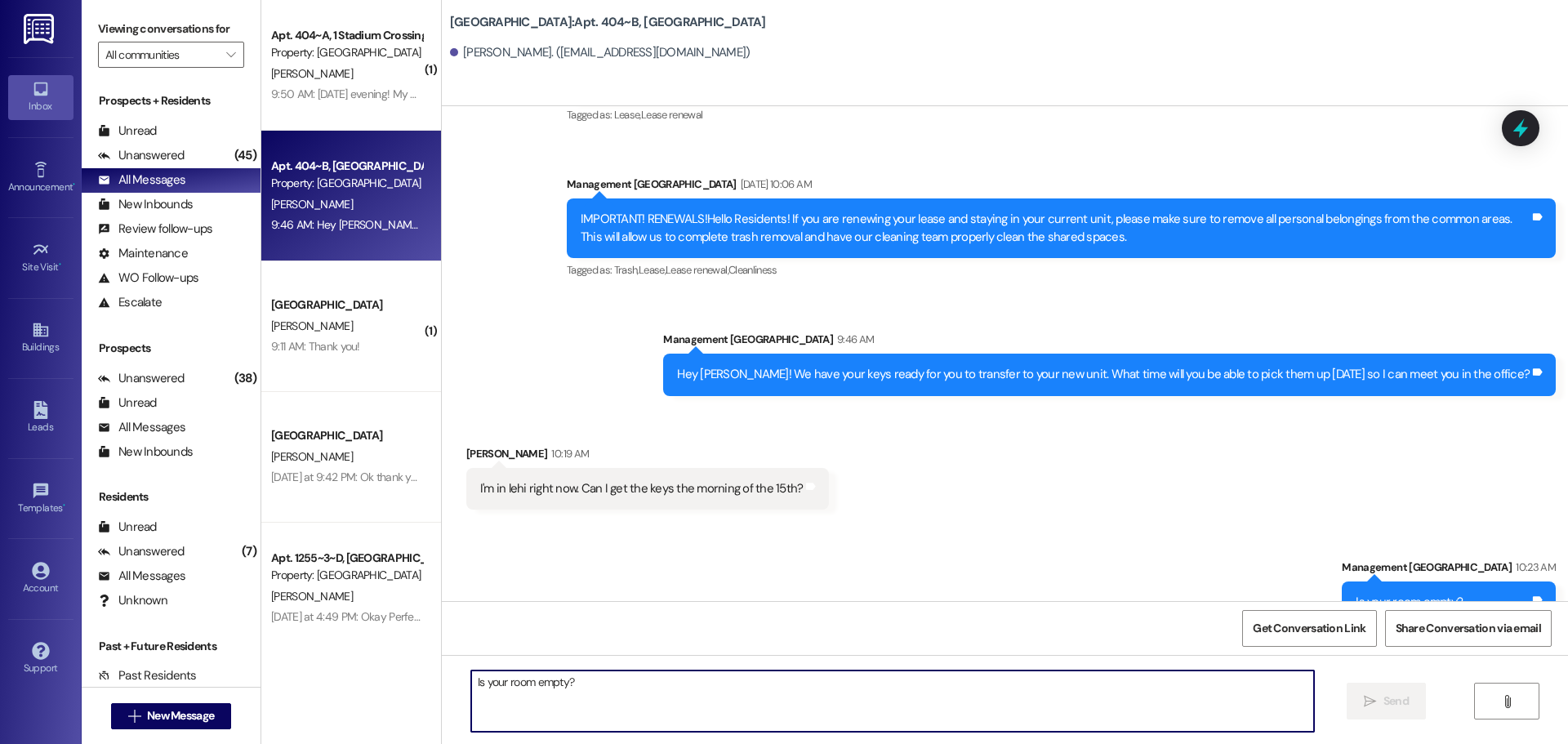
scroll to position [9647, 0]
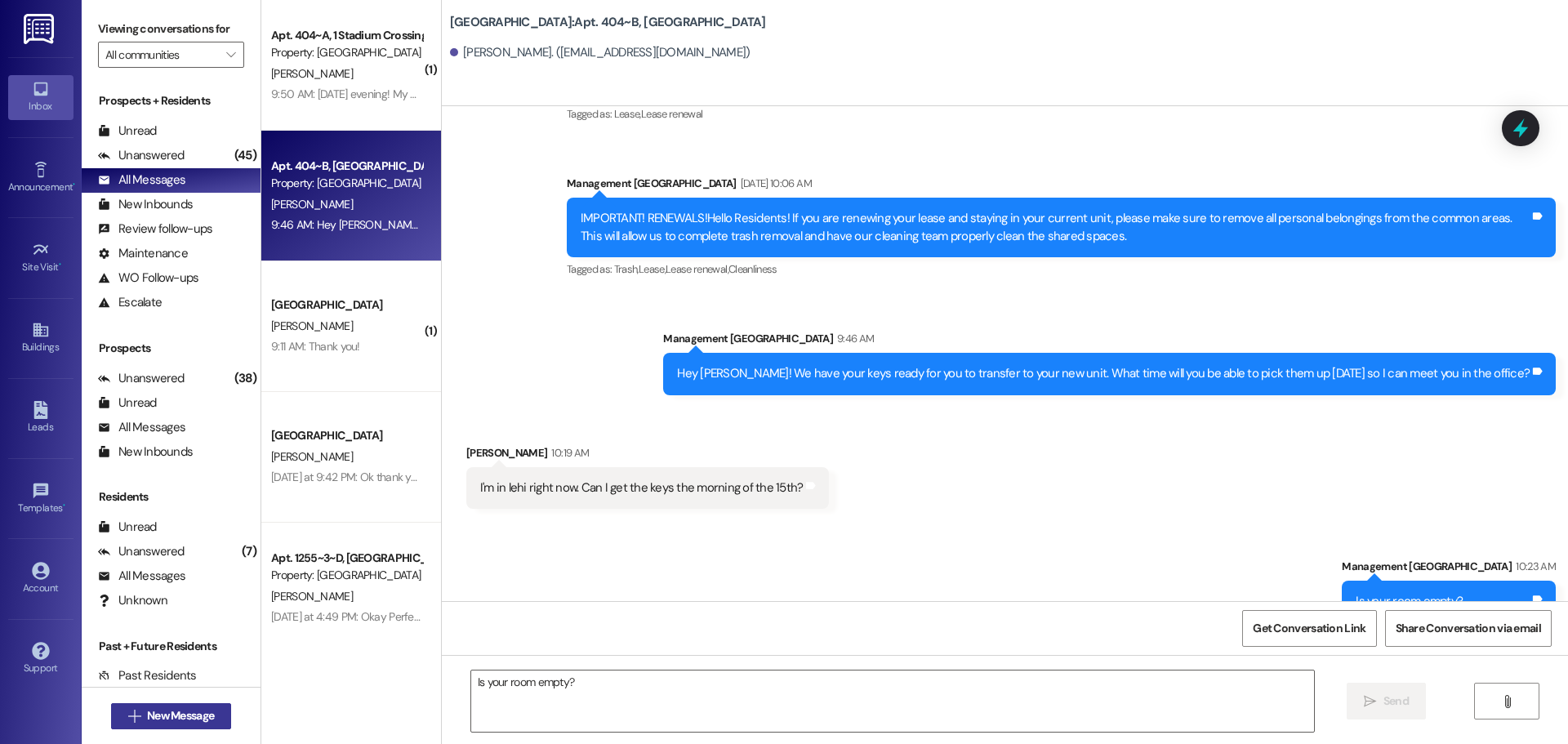
click at [177, 723] on span "New Message" at bounding box center [181, 716] width 67 height 17
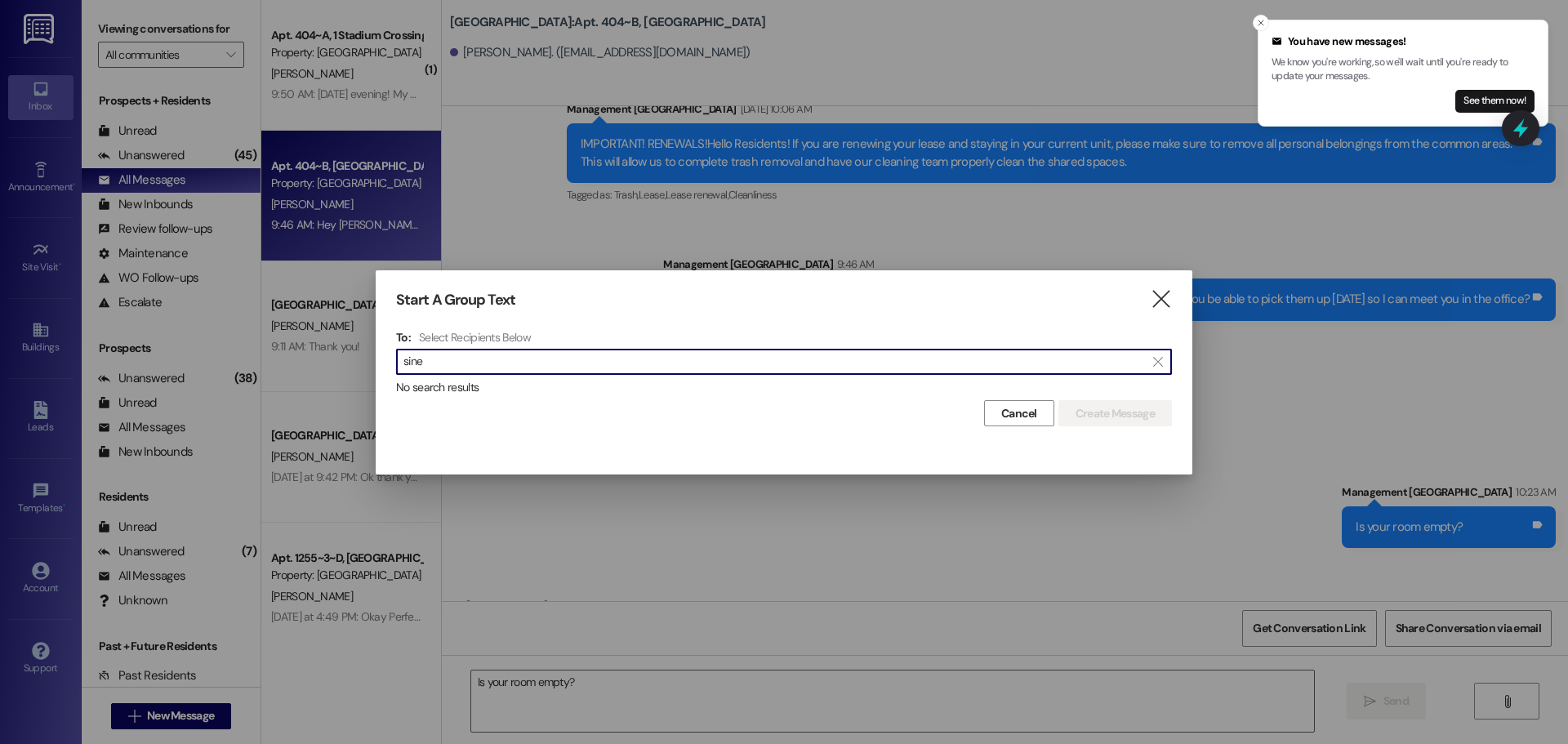
scroll to position [9760, 0]
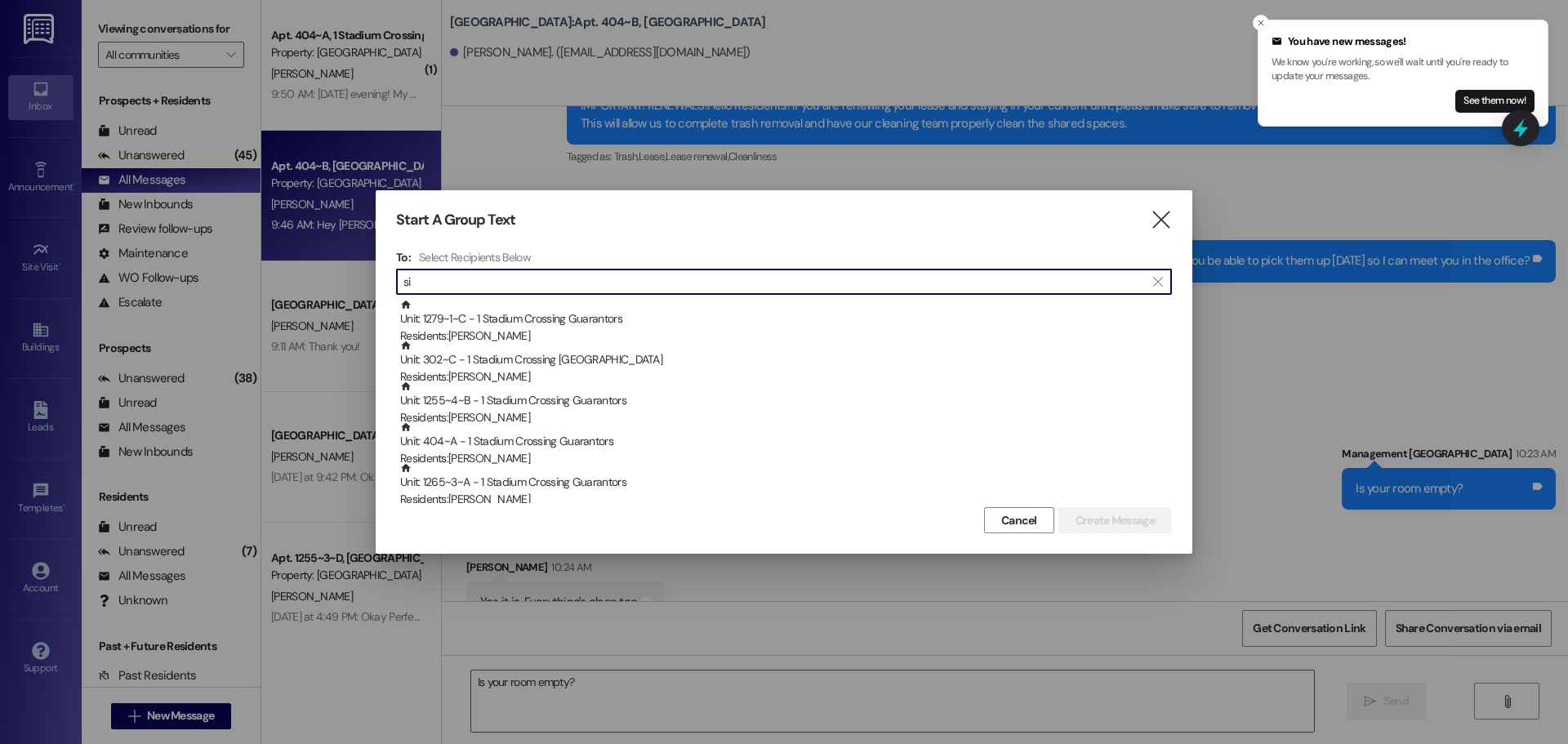
type input "s"
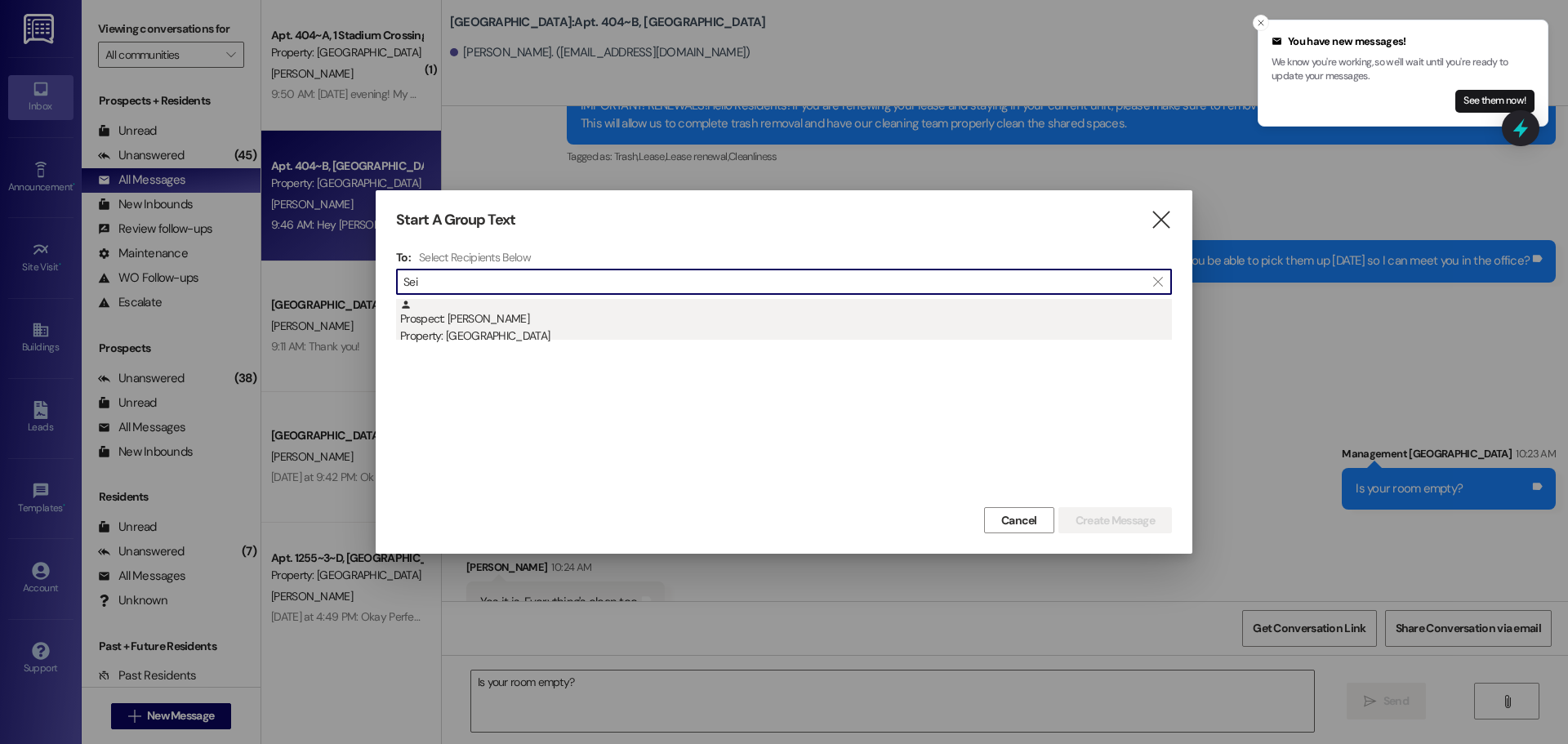
type input "Sei"
click at [489, 331] on div "Property: [GEOGRAPHIC_DATA]" at bounding box center [786, 336] width 771 height 17
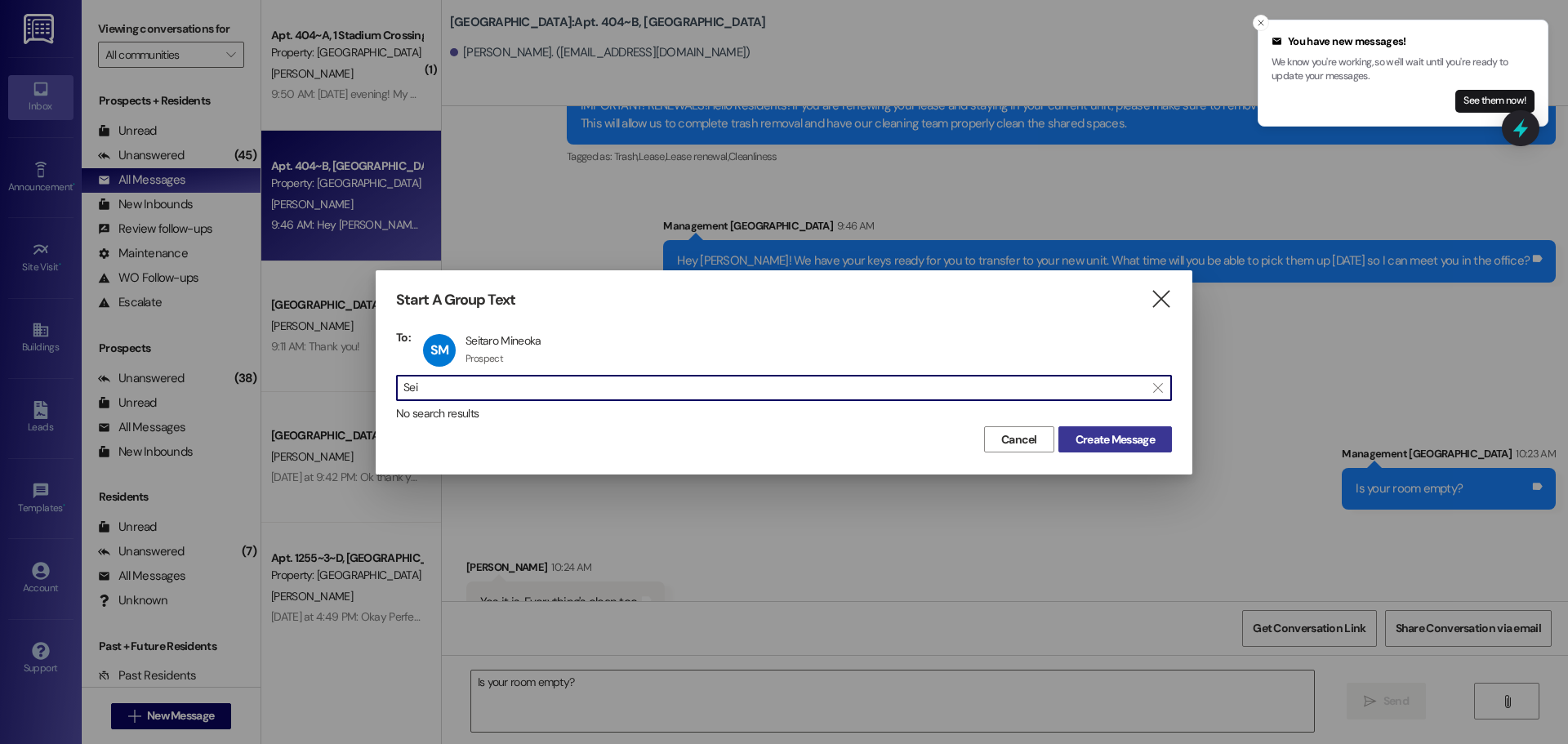
click at [1108, 446] on span "Create Message" at bounding box center [1115, 439] width 79 height 17
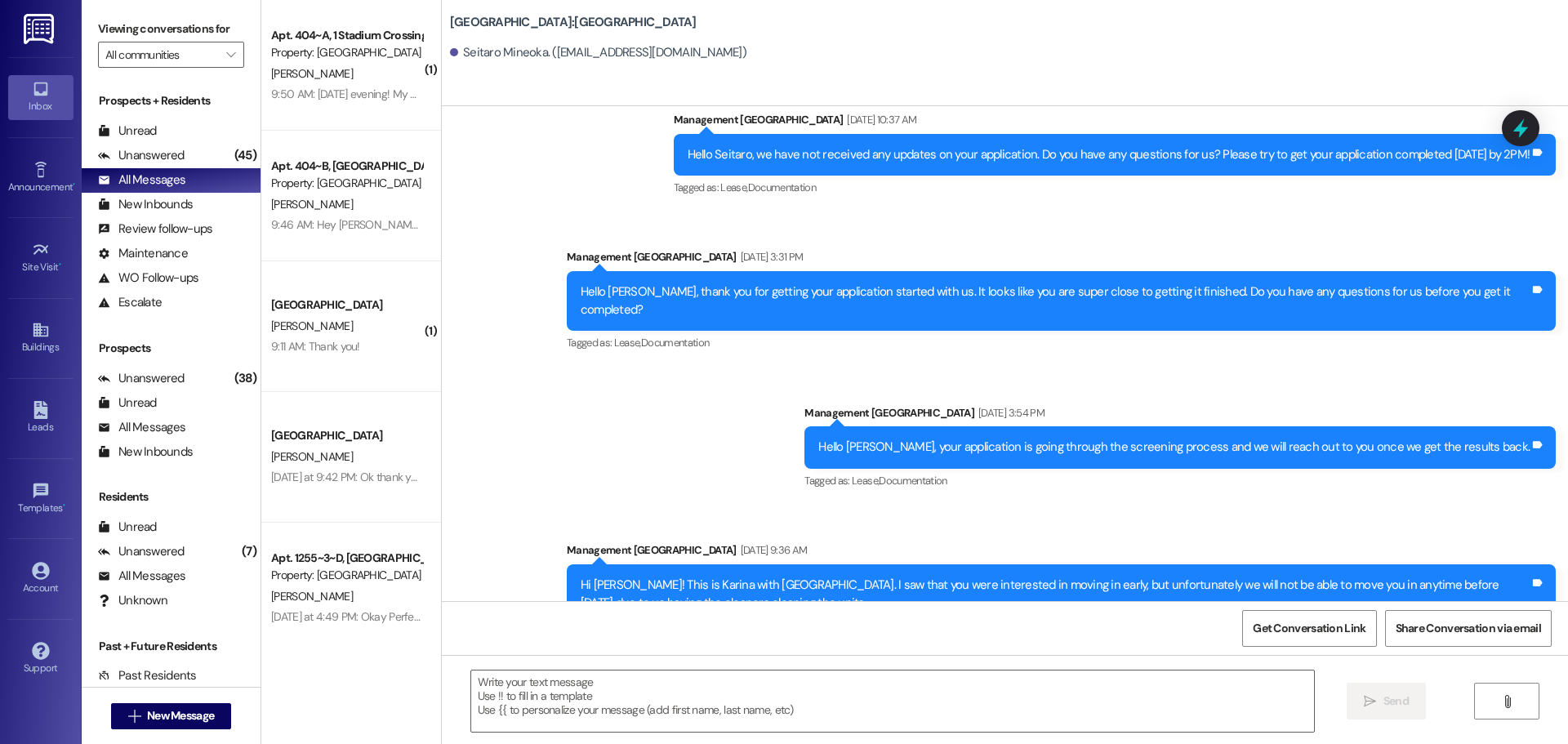
scroll to position [219, 0]
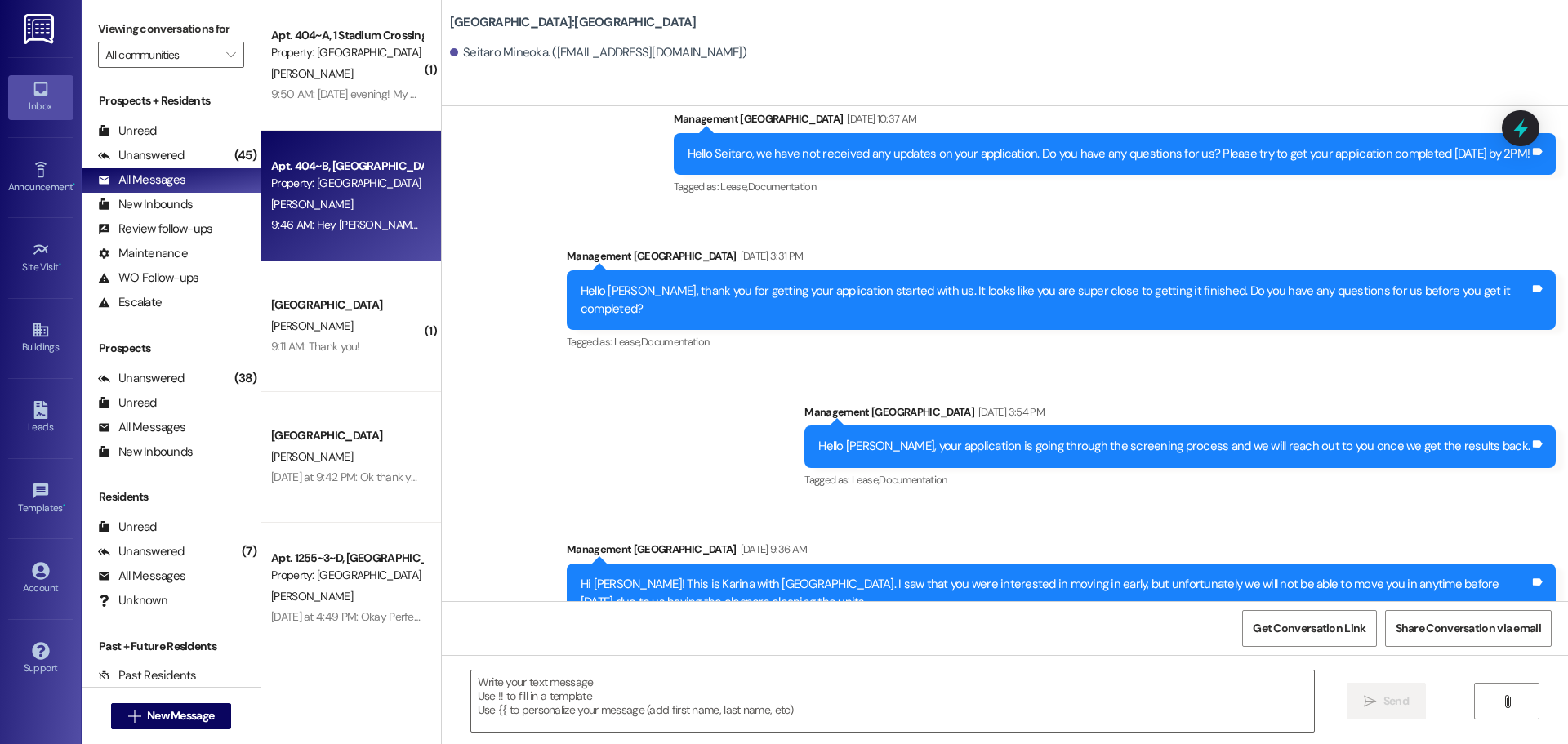
click at [347, 204] on div "[PERSON_NAME]" at bounding box center [346, 204] width 154 height 21
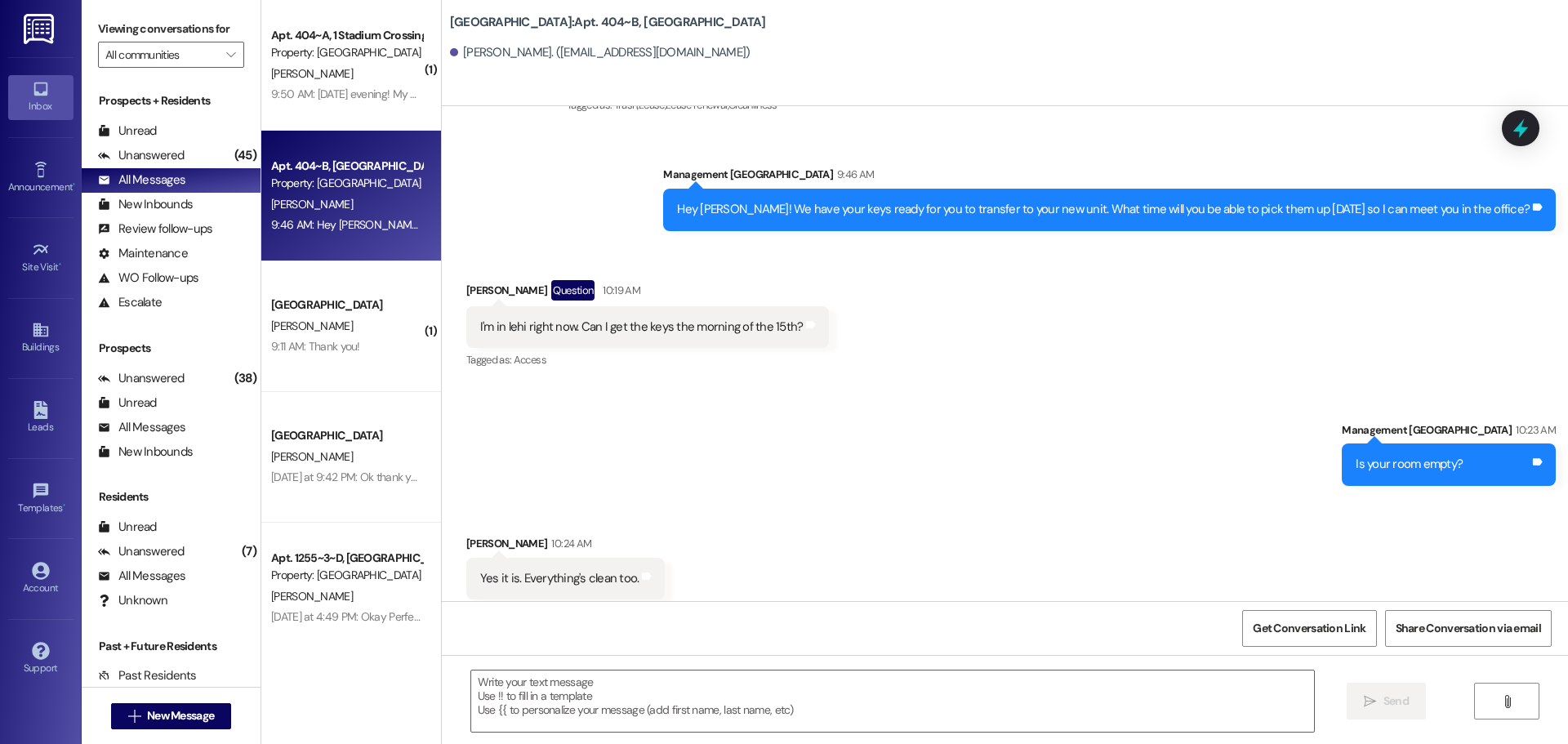
scroll to position [9812, 0]
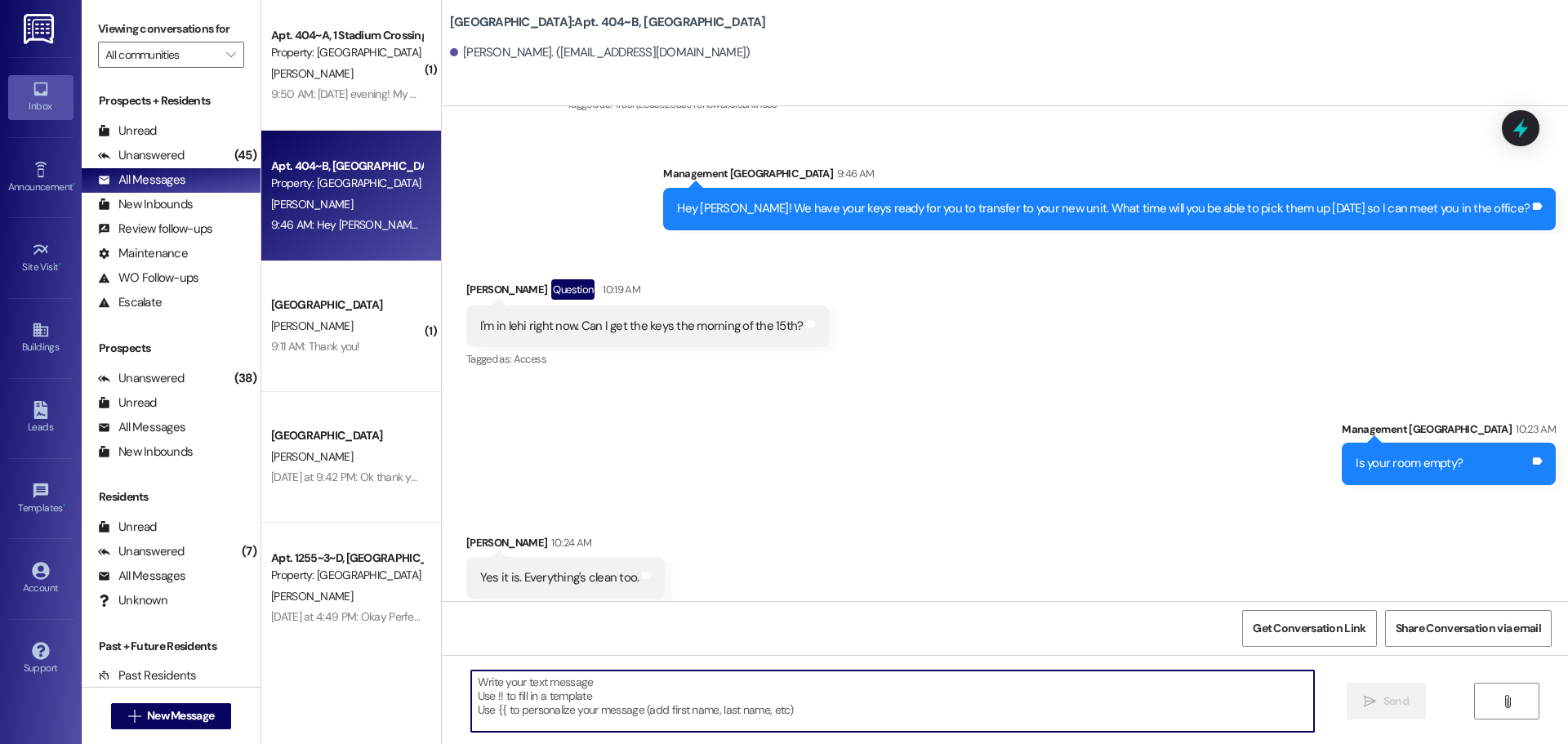
click at [533, 694] on textarea at bounding box center [892, 701] width 843 height 61
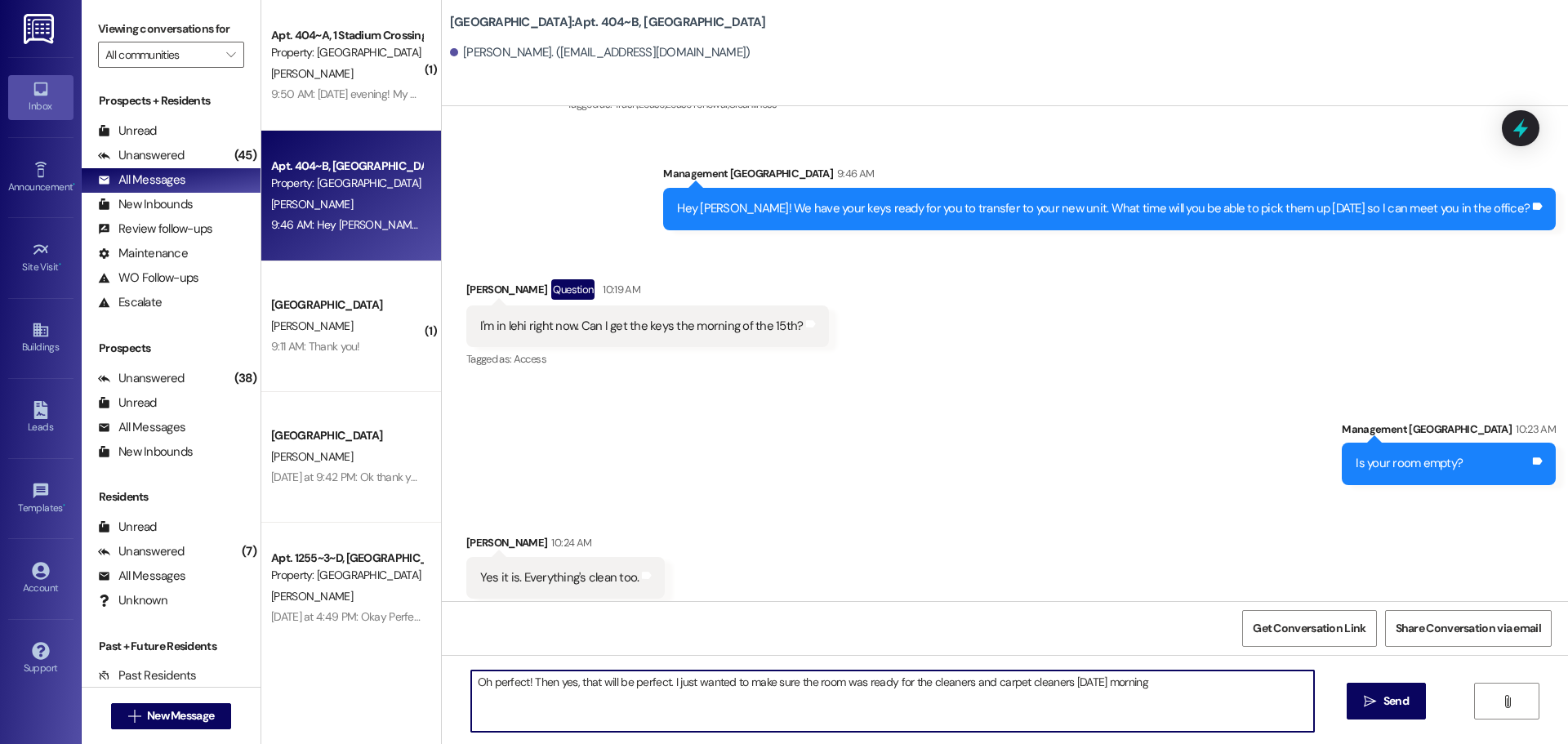
type textarea "Oh perfect! Then yes, that will be perfect. I just wanted to make sure the room…"
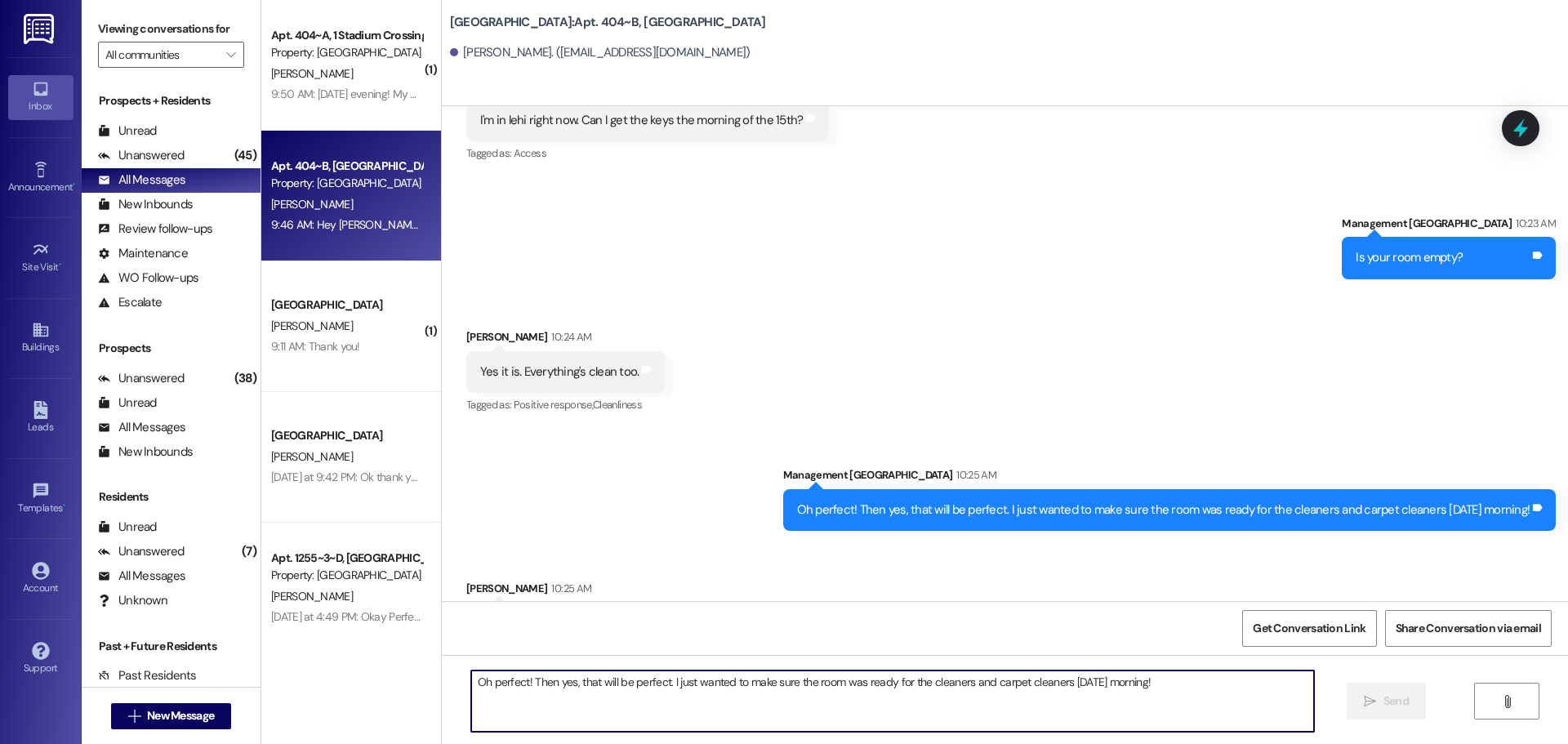
scroll to position [10039, 0]
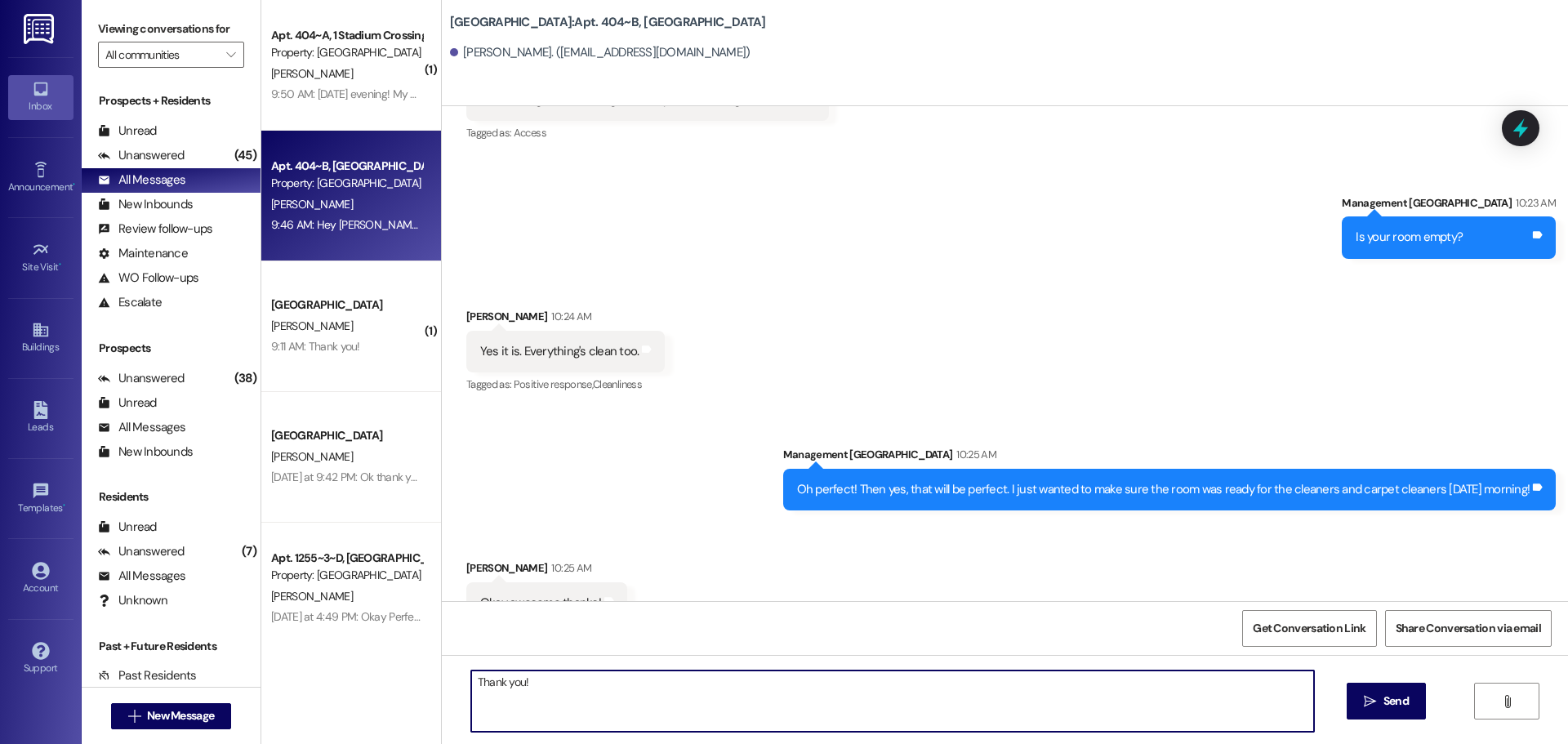
type textarea "Thank you!"
